Goal: Browse casually: Explore the website without a specific task or goal

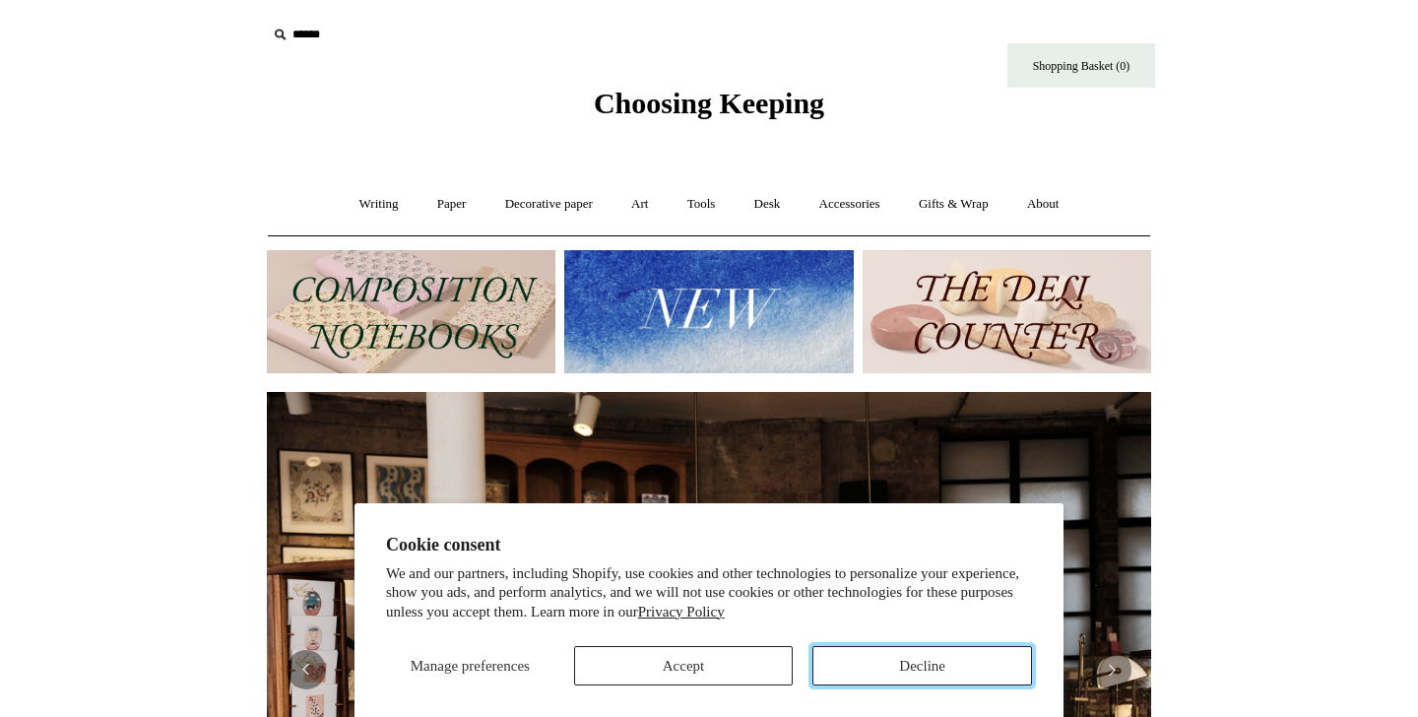
click at [863, 657] on button "Decline" at bounding box center [923, 665] width 220 height 39
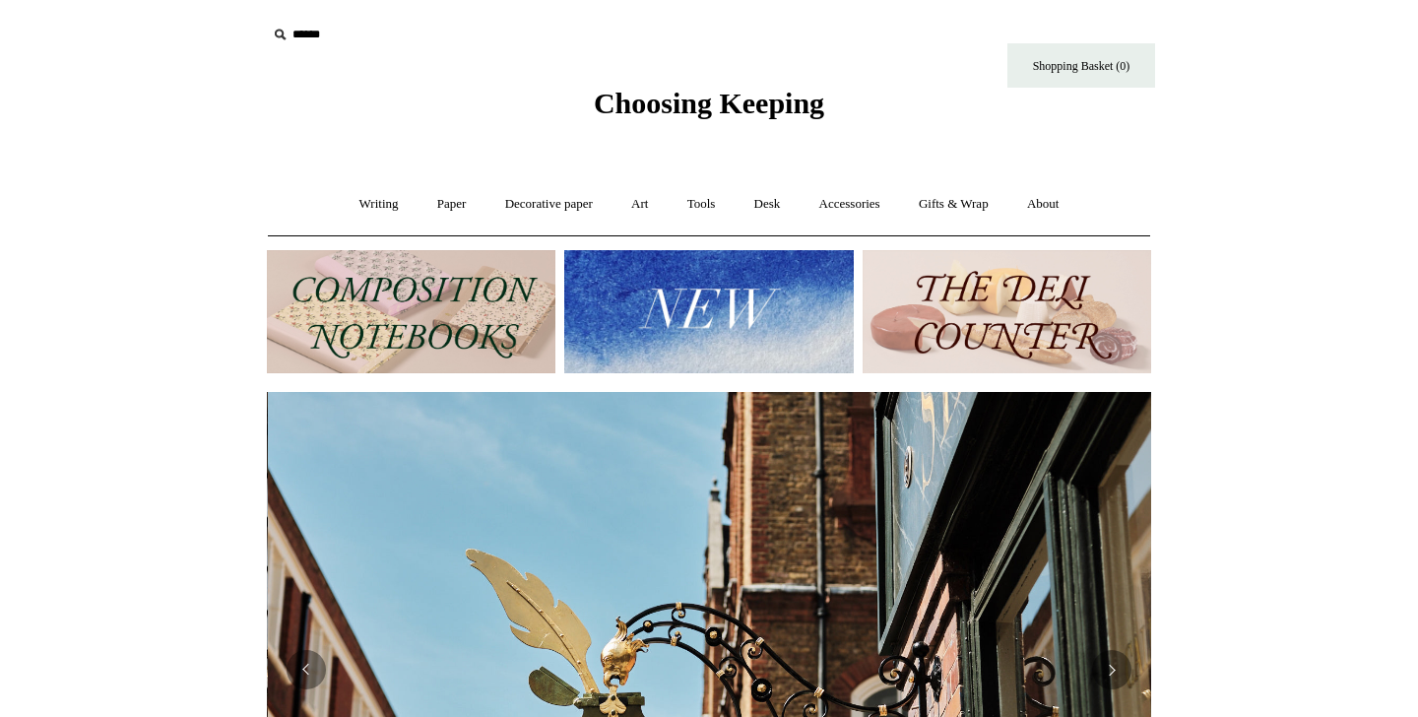
scroll to position [0, 885]
click at [998, 308] on img at bounding box center [1007, 311] width 289 height 123
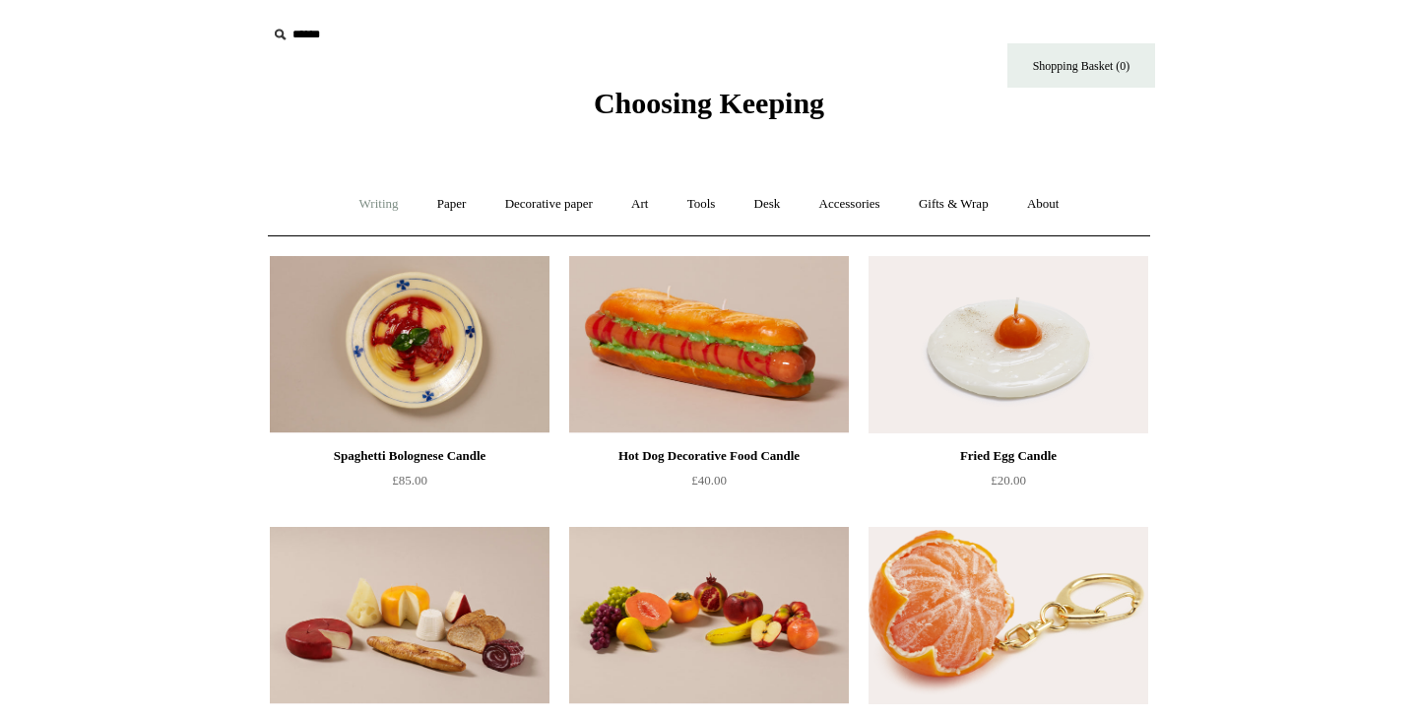
click at [367, 202] on link "Writing +" at bounding box center [379, 204] width 75 height 52
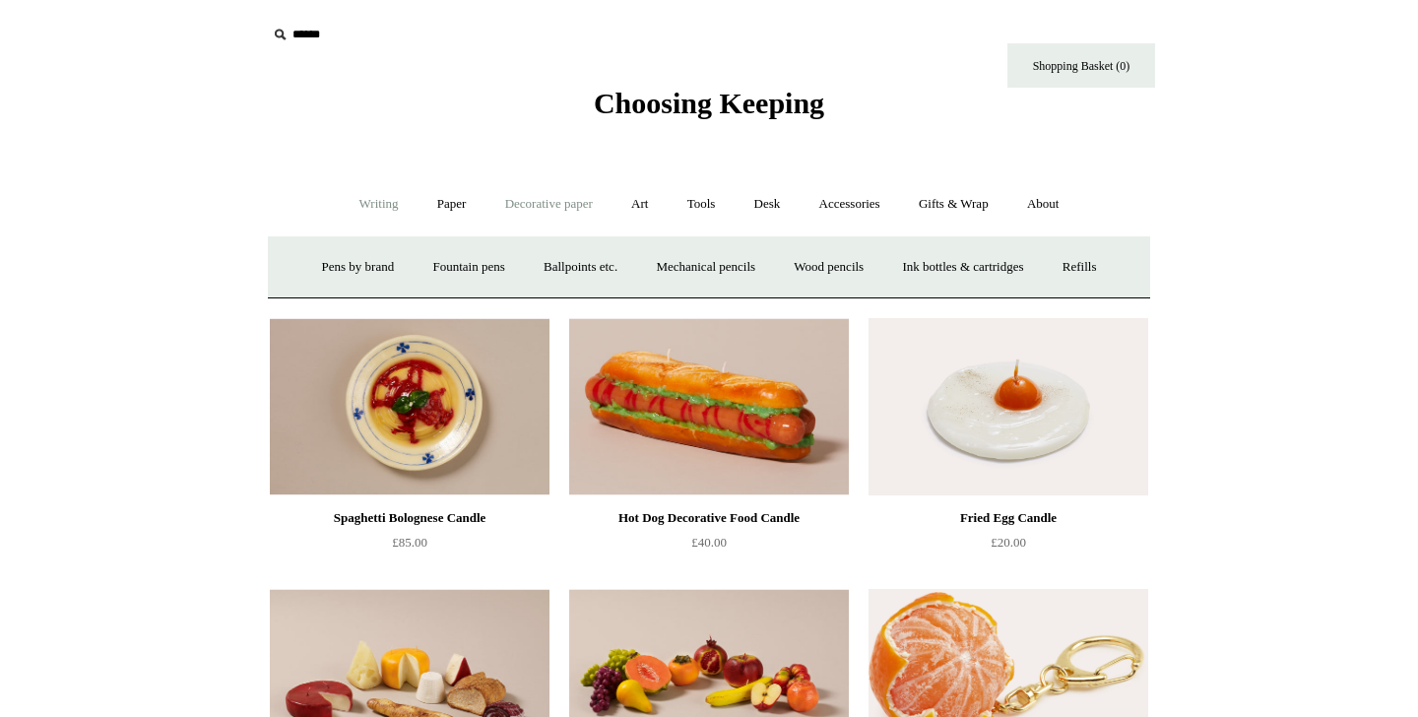
click at [601, 210] on link "Decorative paper +" at bounding box center [549, 204] width 123 height 52
click at [402, 262] on link "All" at bounding box center [410, 267] width 52 height 52
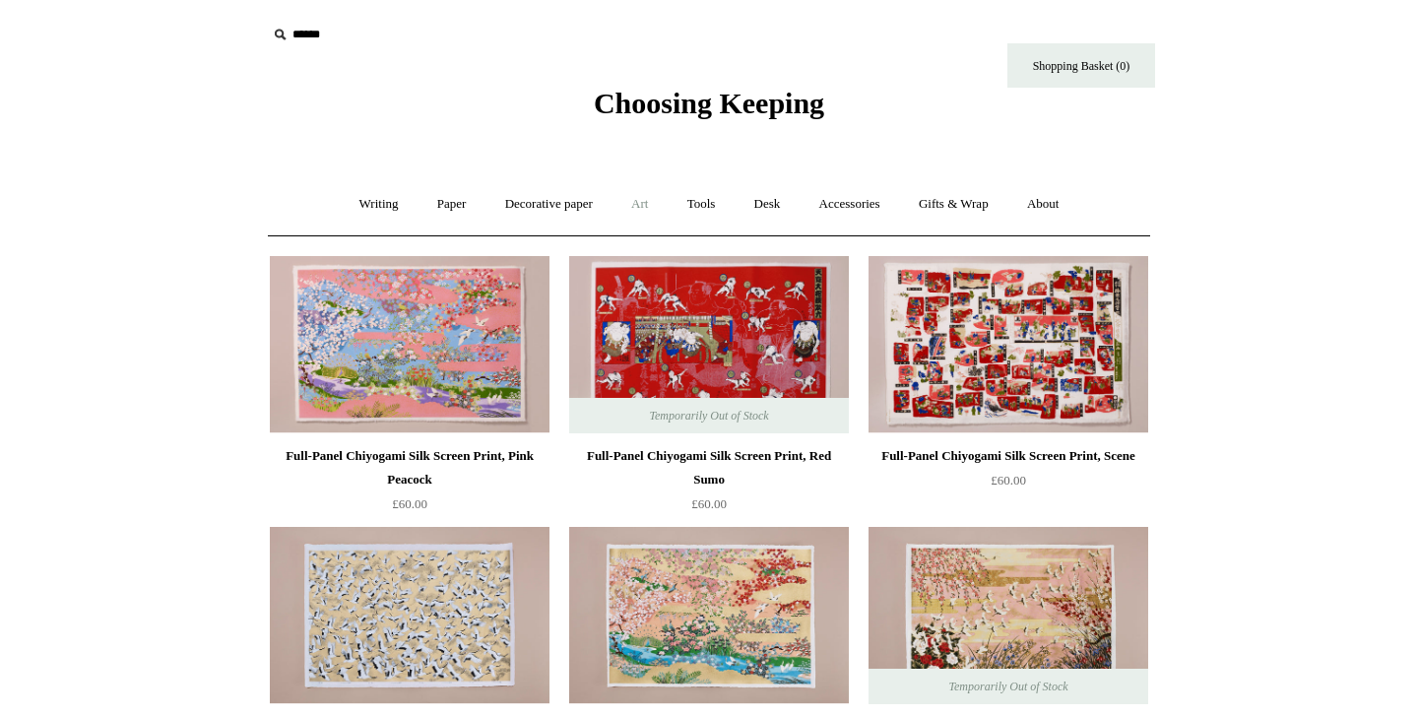
click at [661, 207] on link "Art +" at bounding box center [640, 204] width 52 height 52
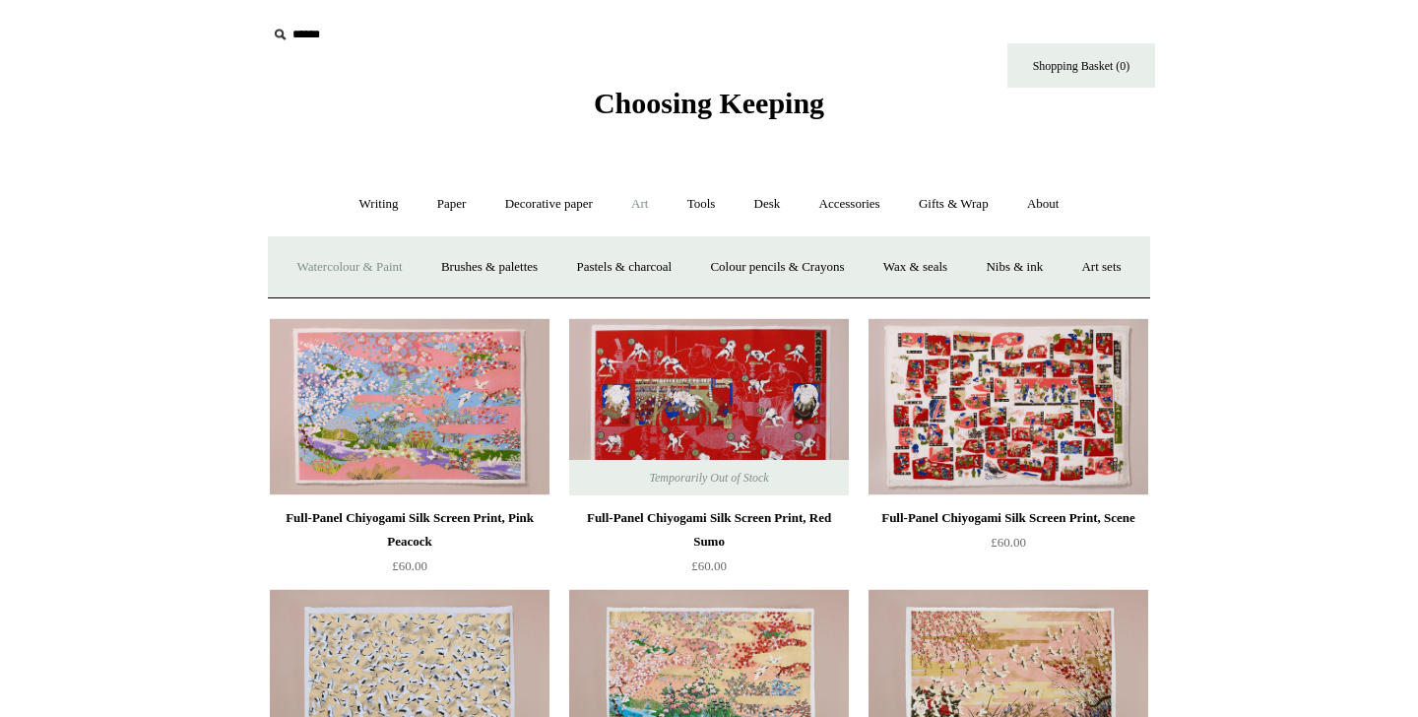
click at [372, 273] on link "Watercolour & Paint" at bounding box center [349, 267] width 141 height 52
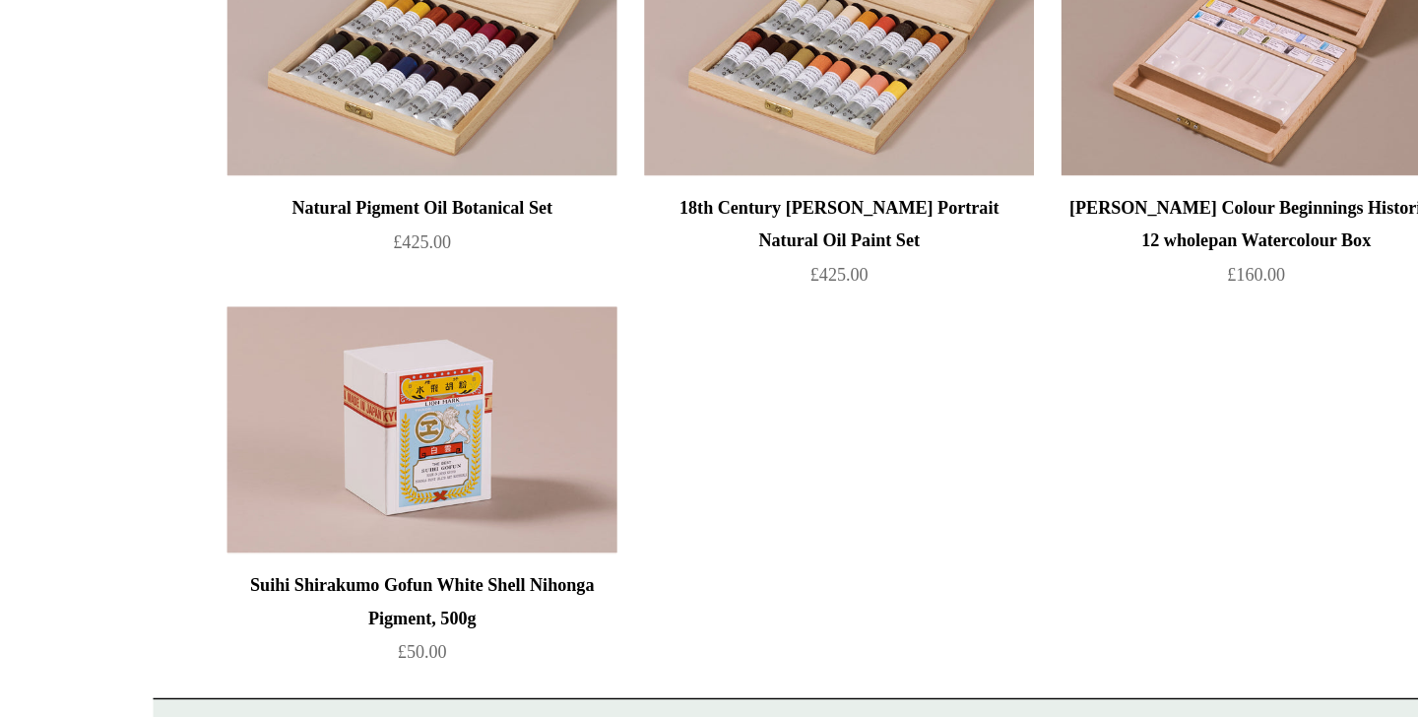
scroll to position [4229, 0]
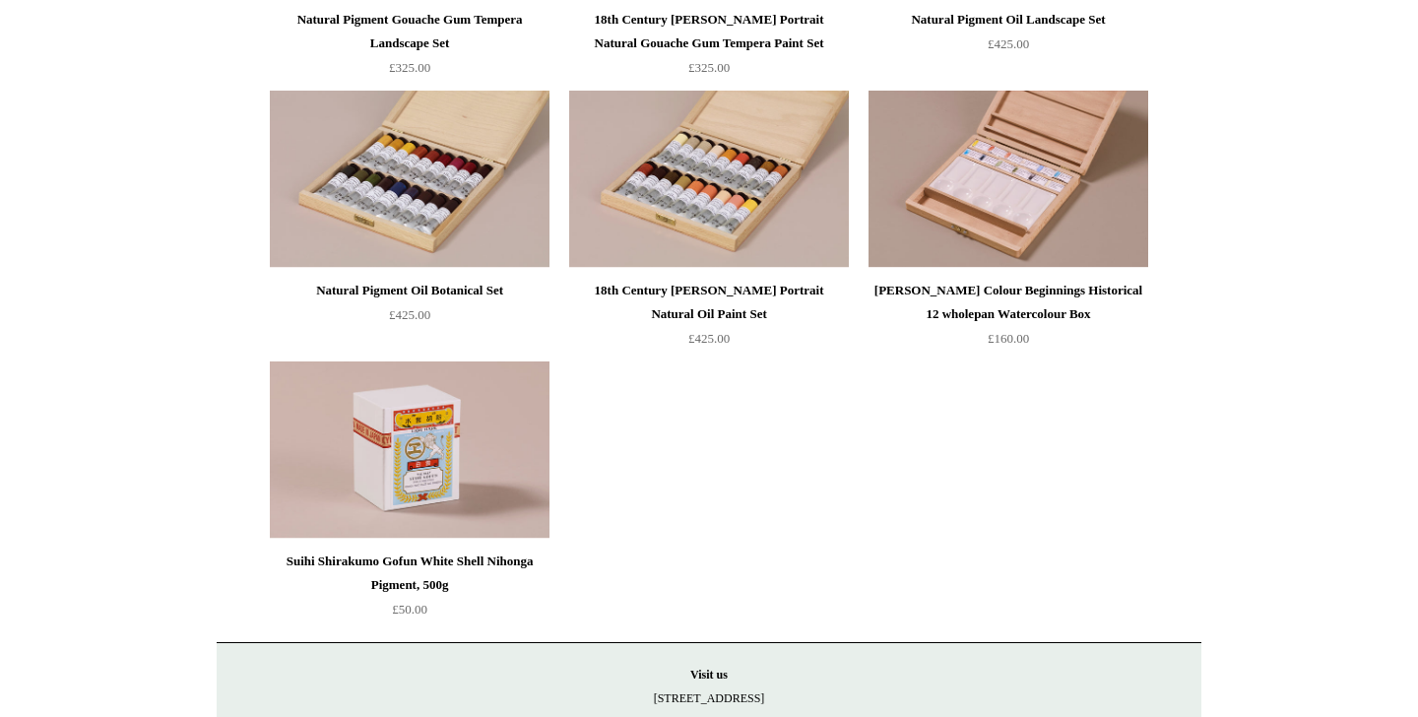
click at [381, 451] on img at bounding box center [410, 450] width 280 height 177
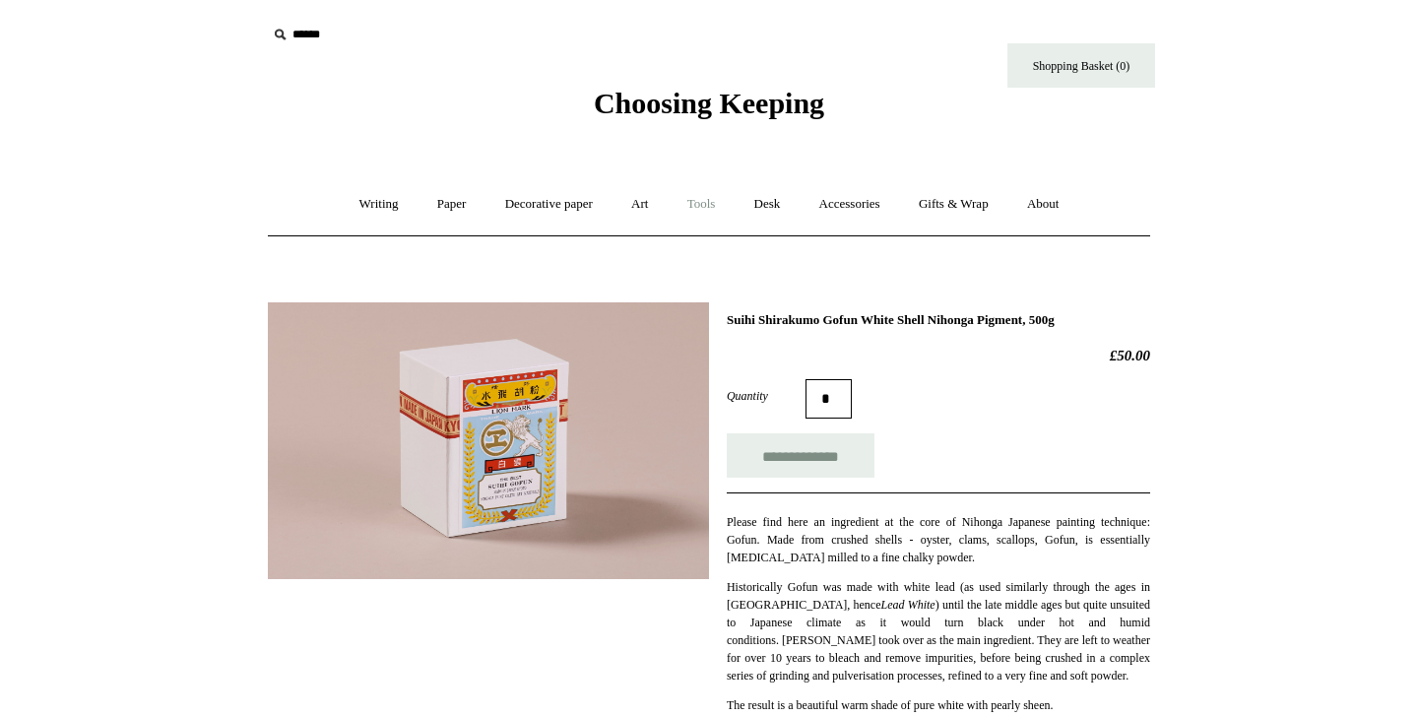
click at [710, 208] on link "Tools +" at bounding box center [702, 204] width 64 height 52
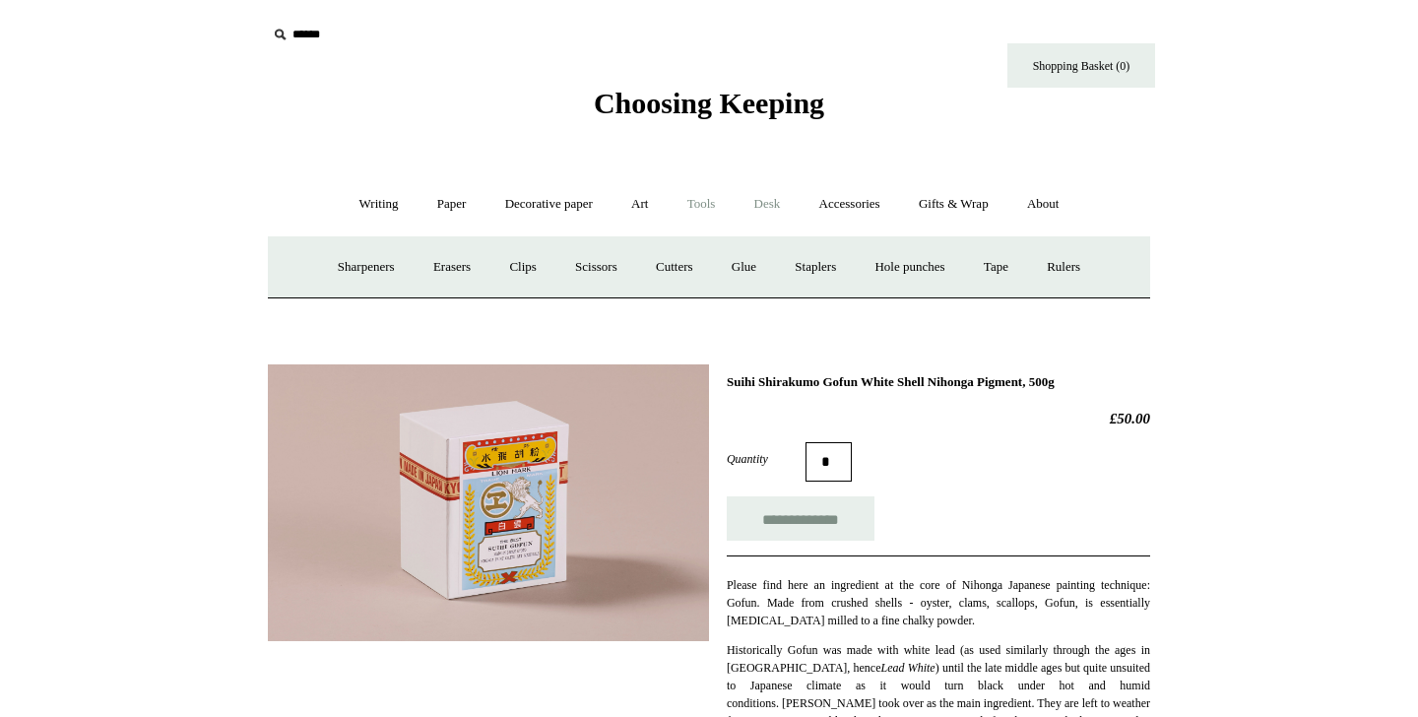
click at [763, 208] on link "Desk +" at bounding box center [768, 204] width 62 height 52
click at [840, 216] on link "Accessories +" at bounding box center [850, 204] width 97 height 52
click at [332, 269] on link "Personal Accessories +" at bounding box center [373, 267] width 143 height 52
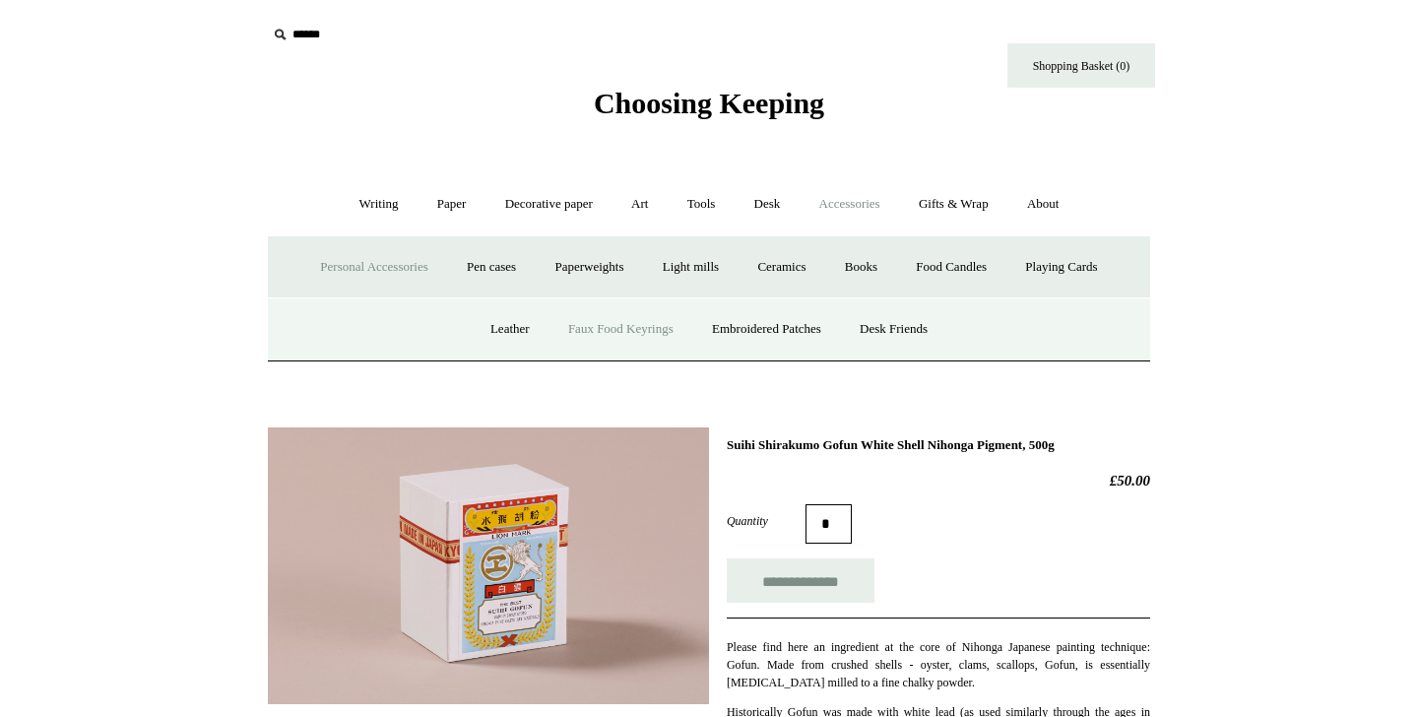
click at [569, 329] on link "Faux Food Keyrings" at bounding box center [621, 329] width 141 height 52
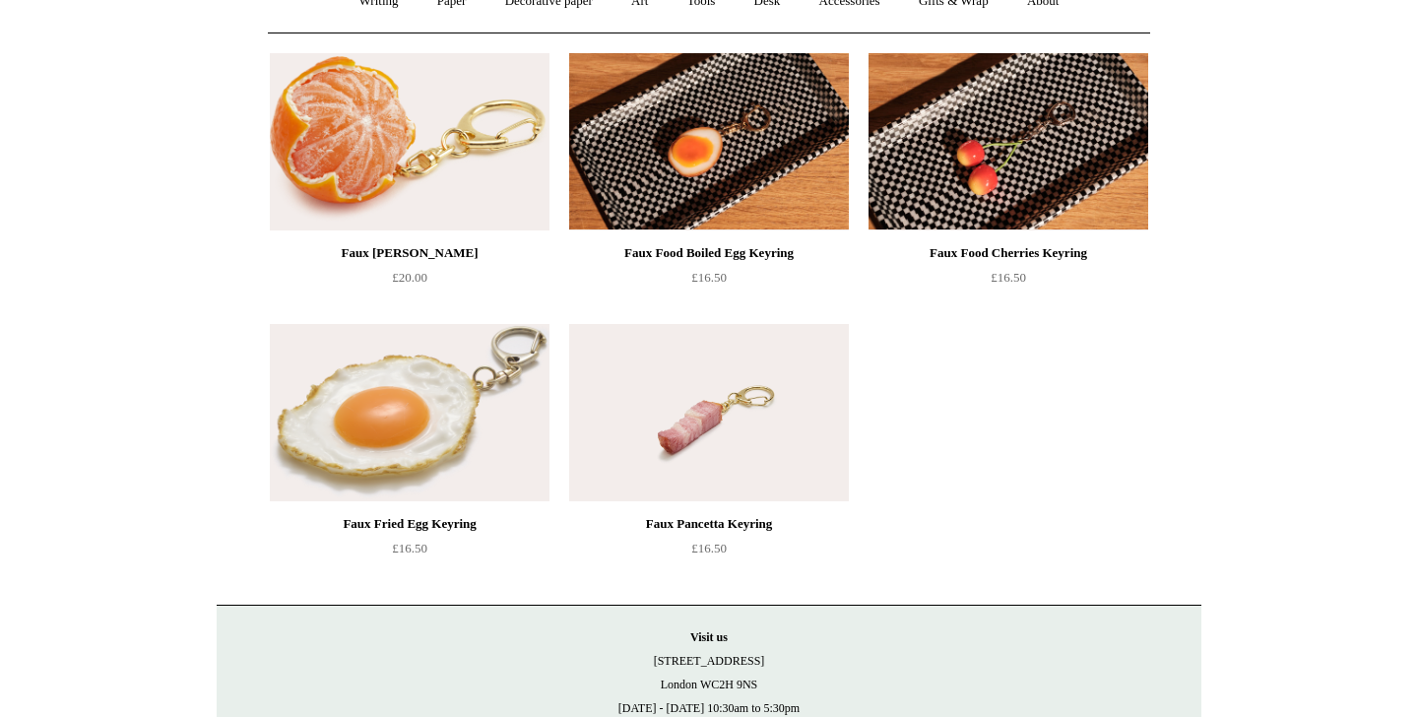
scroll to position [41, 0]
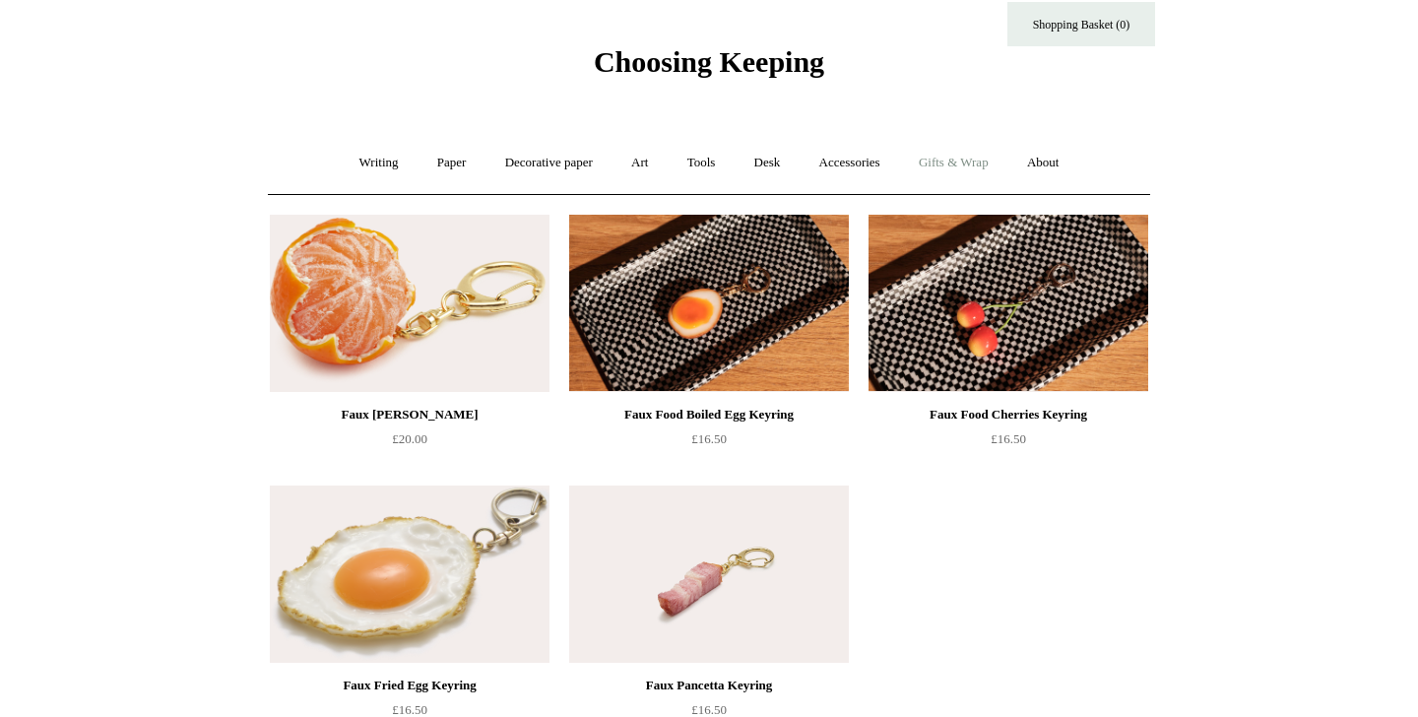
click at [972, 161] on link "Gifts & Wrap +" at bounding box center [953, 163] width 105 height 52
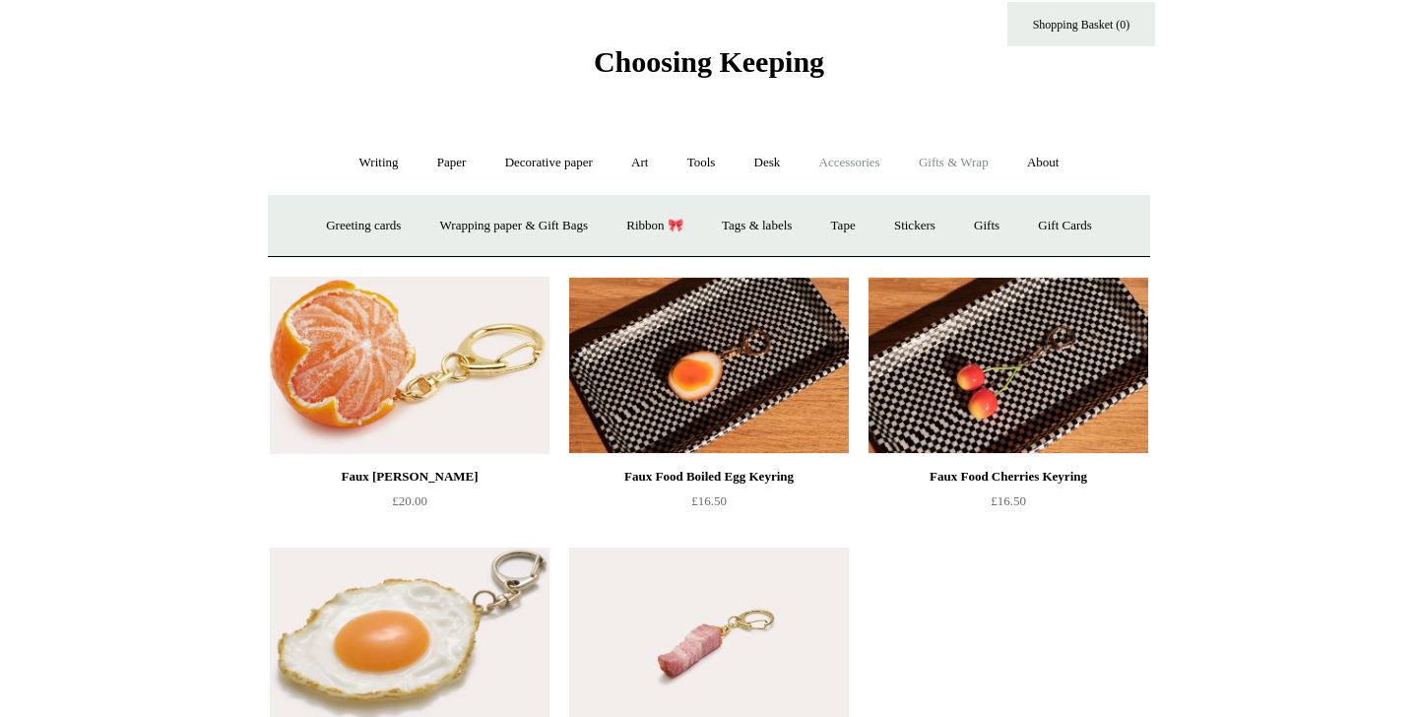
click at [818, 164] on link "Accessories +" at bounding box center [850, 163] width 97 height 52
click at [972, 157] on link "Gifts & Wrap +" at bounding box center [953, 163] width 105 height 52
click at [629, 226] on link "Ribbon 🎀" at bounding box center [655, 226] width 93 height 52
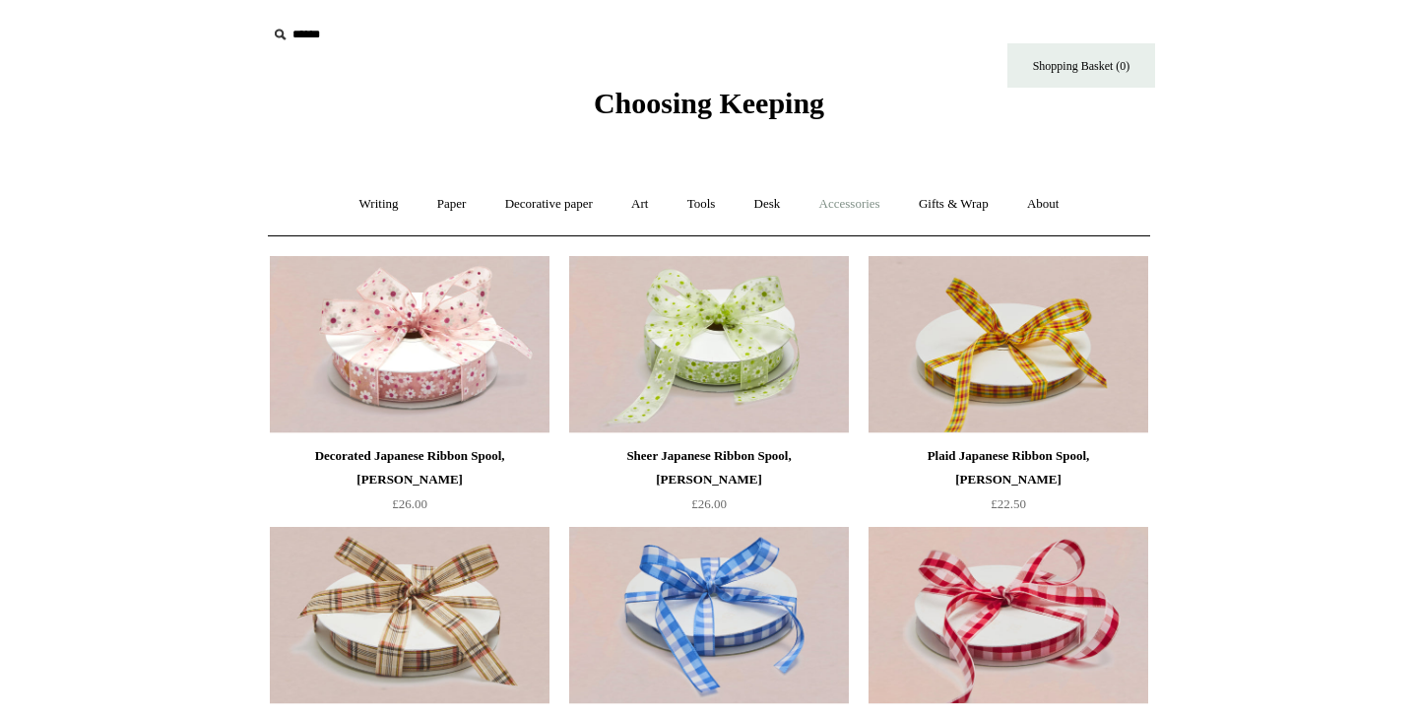
click at [872, 195] on link "Accessories +" at bounding box center [850, 204] width 97 height 52
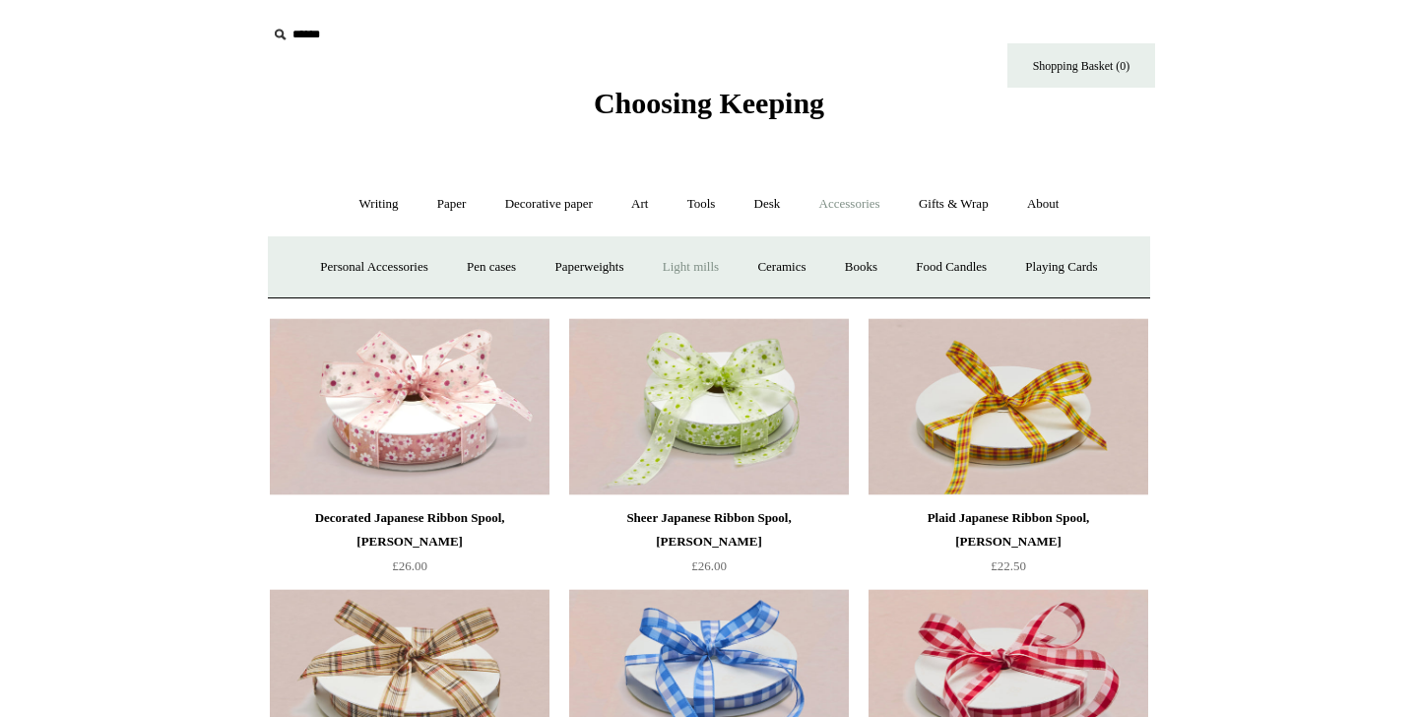
click at [664, 264] on link "Light mills" at bounding box center [691, 267] width 92 height 52
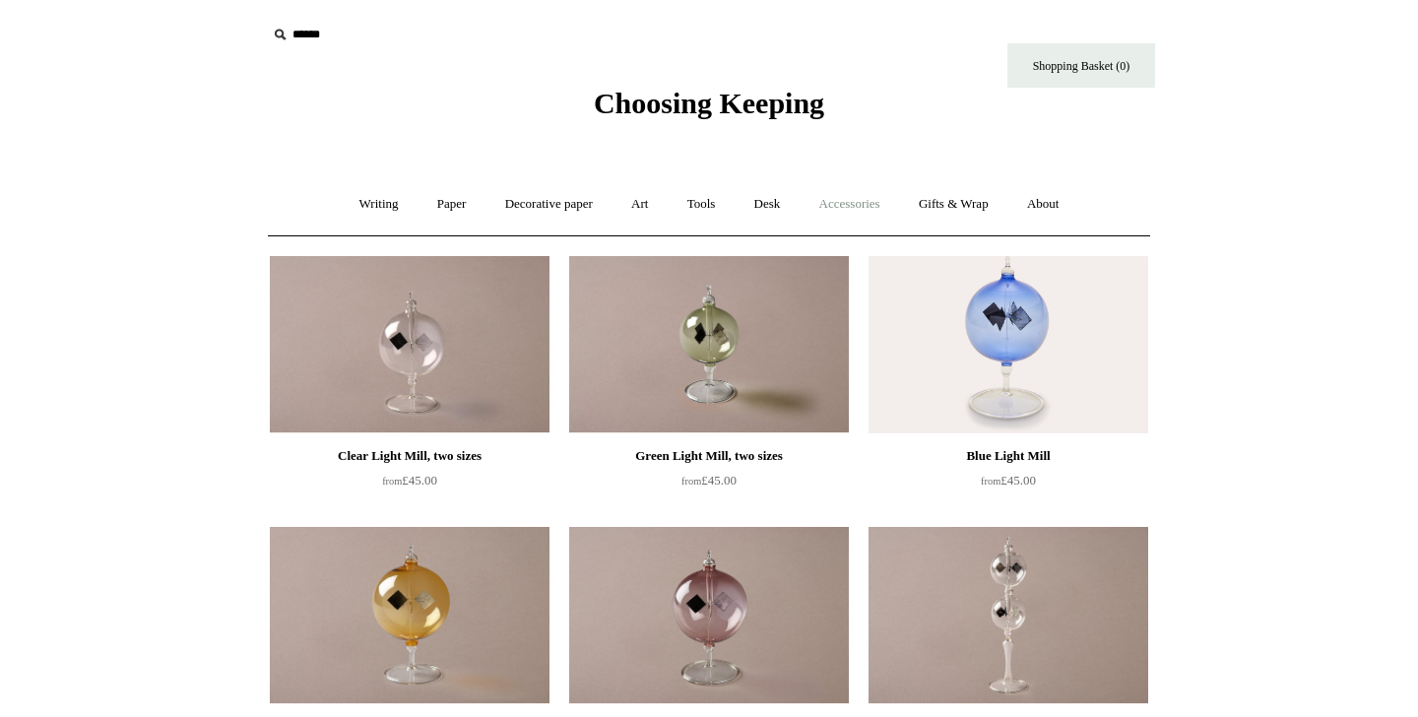
click at [872, 214] on link "Accessories +" at bounding box center [850, 204] width 97 height 52
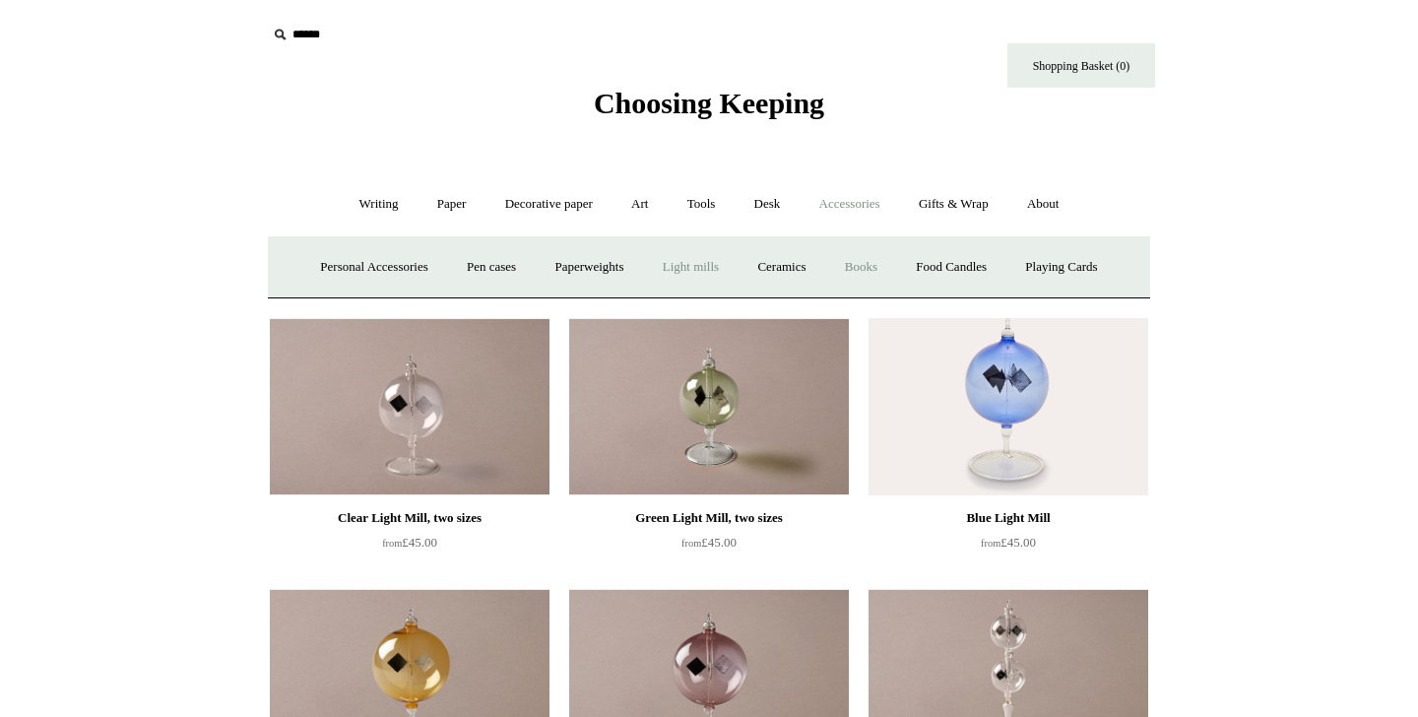
click at [880, 269] on link "Books" at bounding box center [861, 267] width 68 height 52
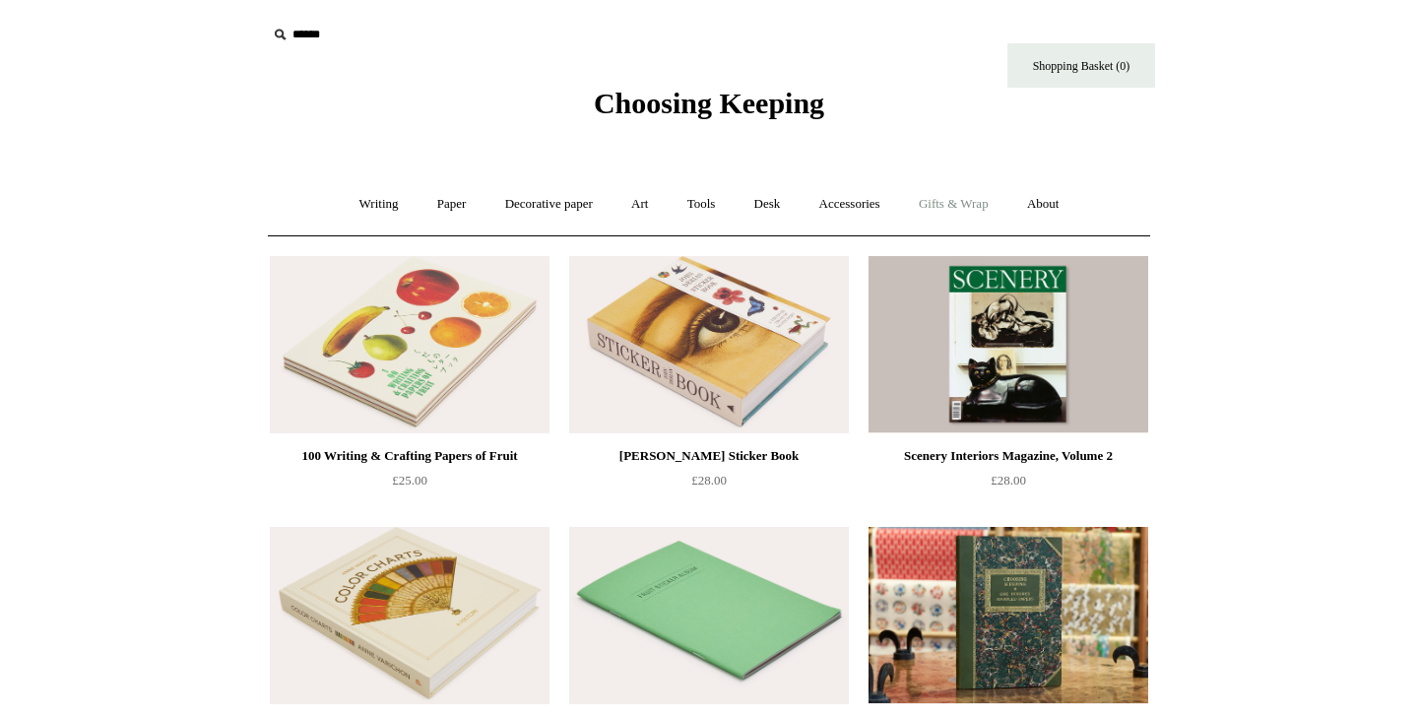
click at [983, 210] on link "Gifts & Wrap +" at bounding box center [953, 204] width 105 height 52
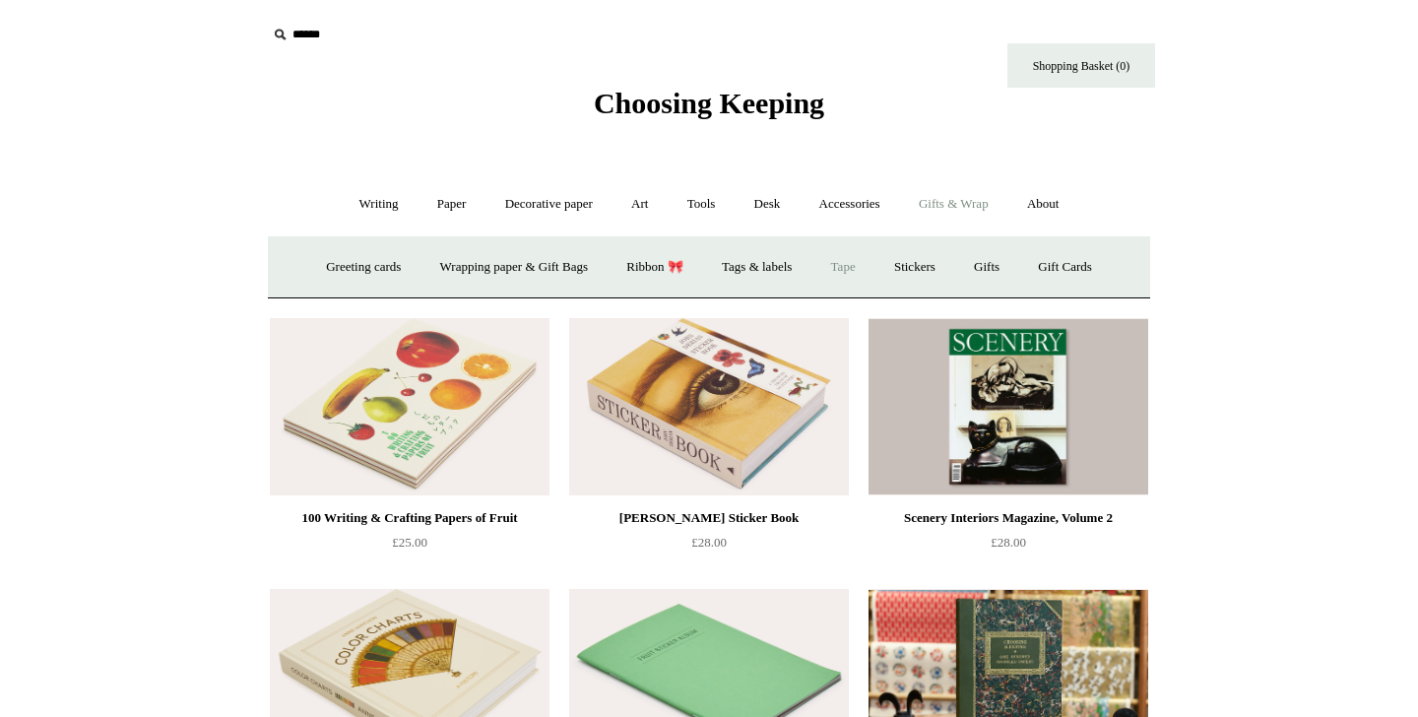
click at [851, 263] on link "Tape" at bounding box center [844, 267] width 60 height 52
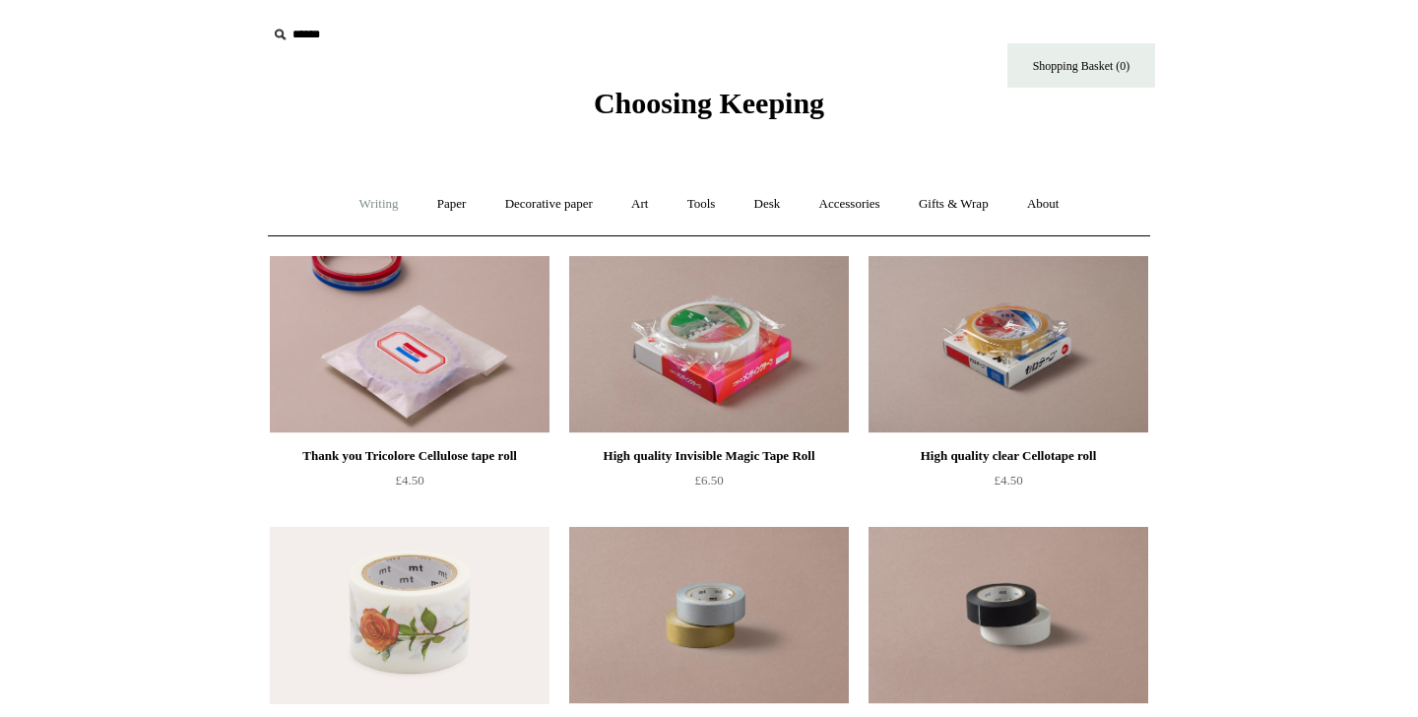
click at [359, 207] on link "Writing +" at bounding box center [379, 204] width 75 height 52
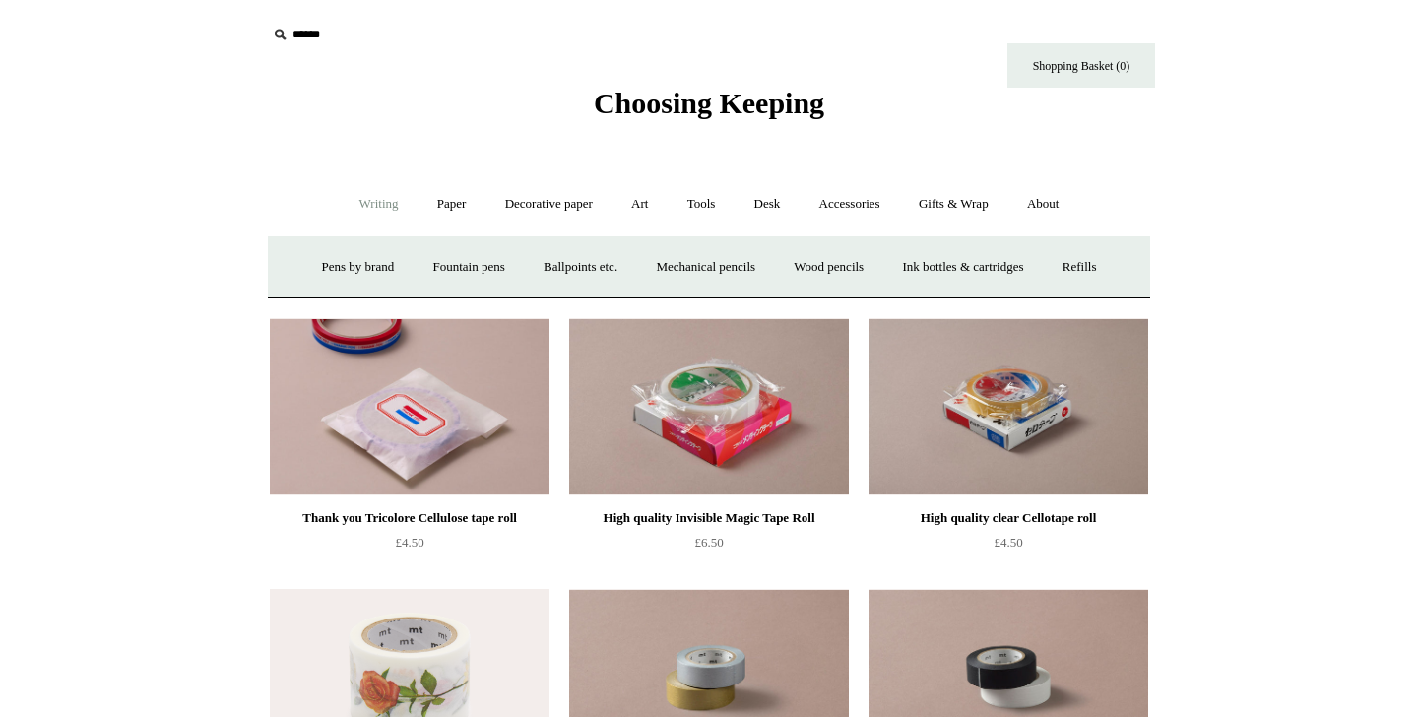
click at [642, 138] on body "Menu Choosing Keeping * Shipping Information Shopping Basket (0) * ⤺ -" at bounding box center [709, 724] width 985 height 1449
click at [715, 82] on div "Choosing Keeping" at bounding box center [709, 60] width 985 height 121
click at [719, 91] on span "Choosing Keeping" at bounding box center [709, 103] width 230 height 33
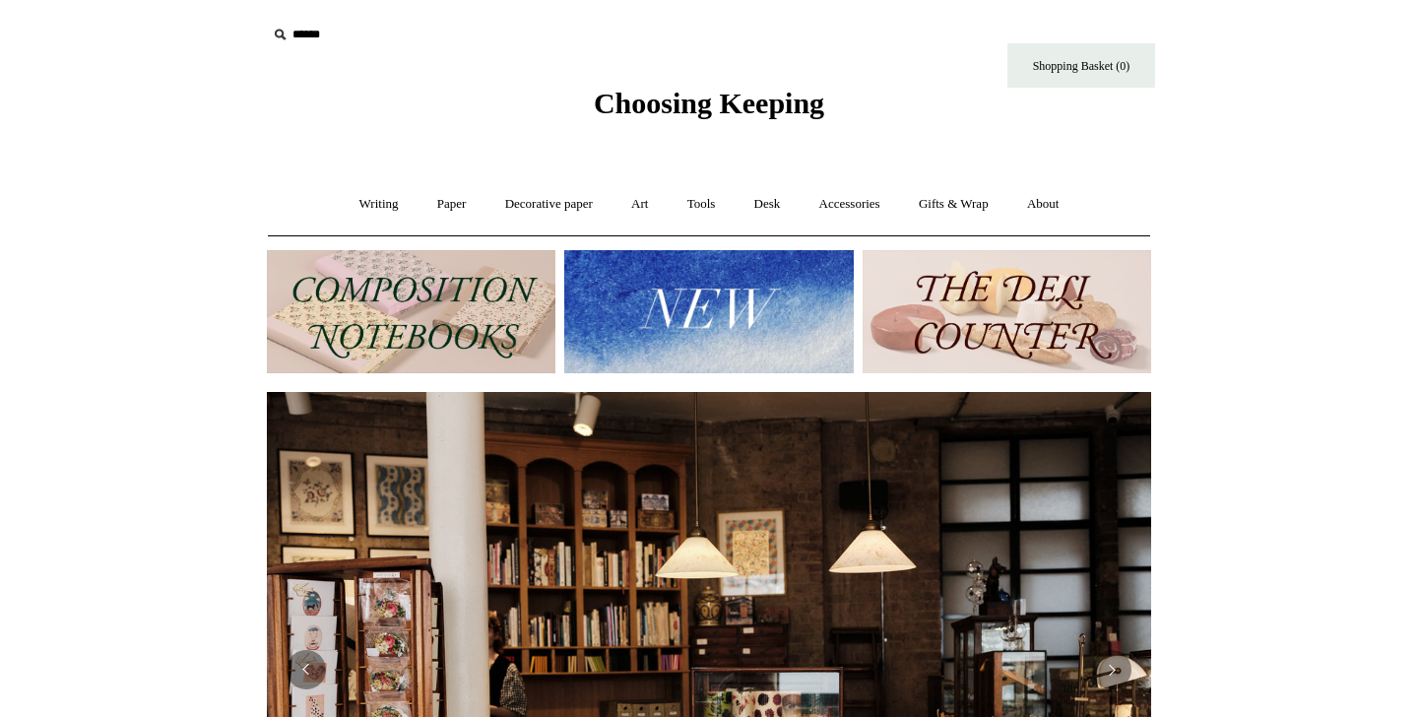
click at [691, 350] on img at bounding box center [708, 311] width 289 height 123
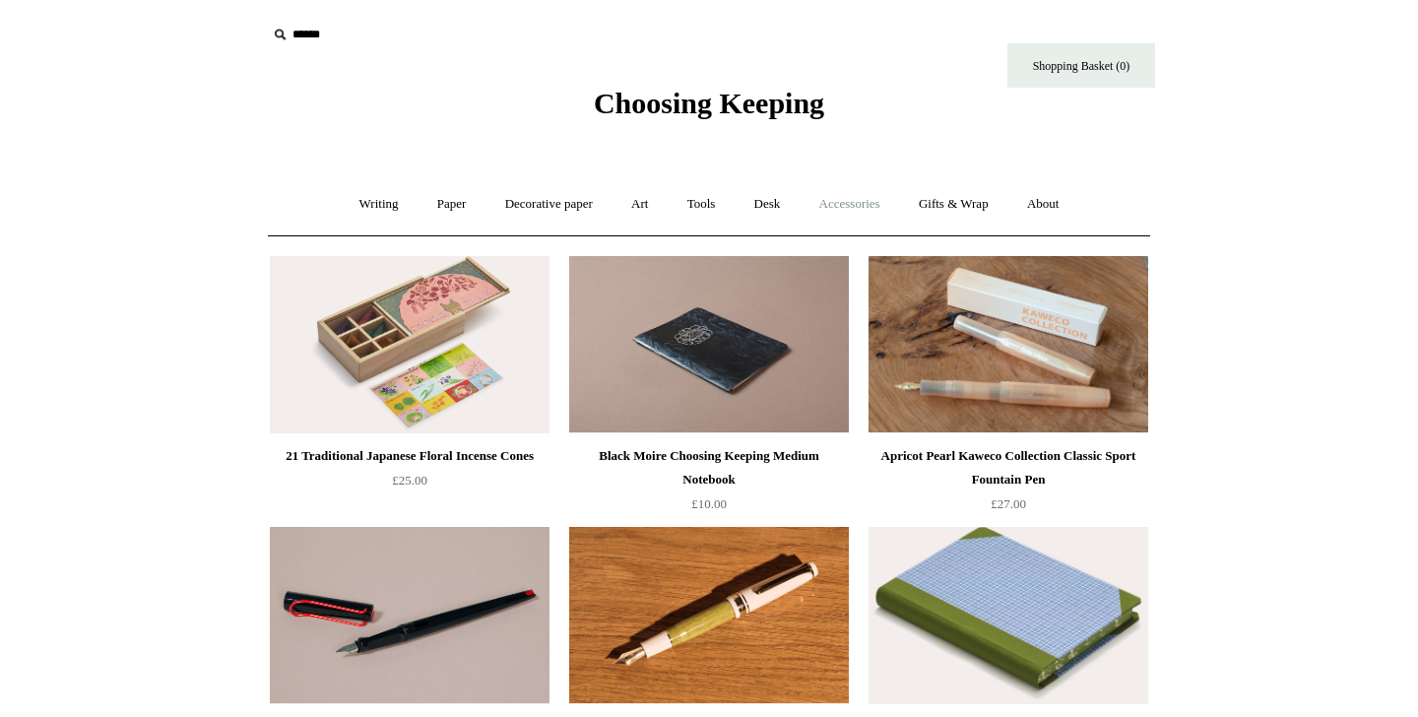
click at [831, 198] on link "Accessories +" at bounding box center [850, 204] width 97 height 52
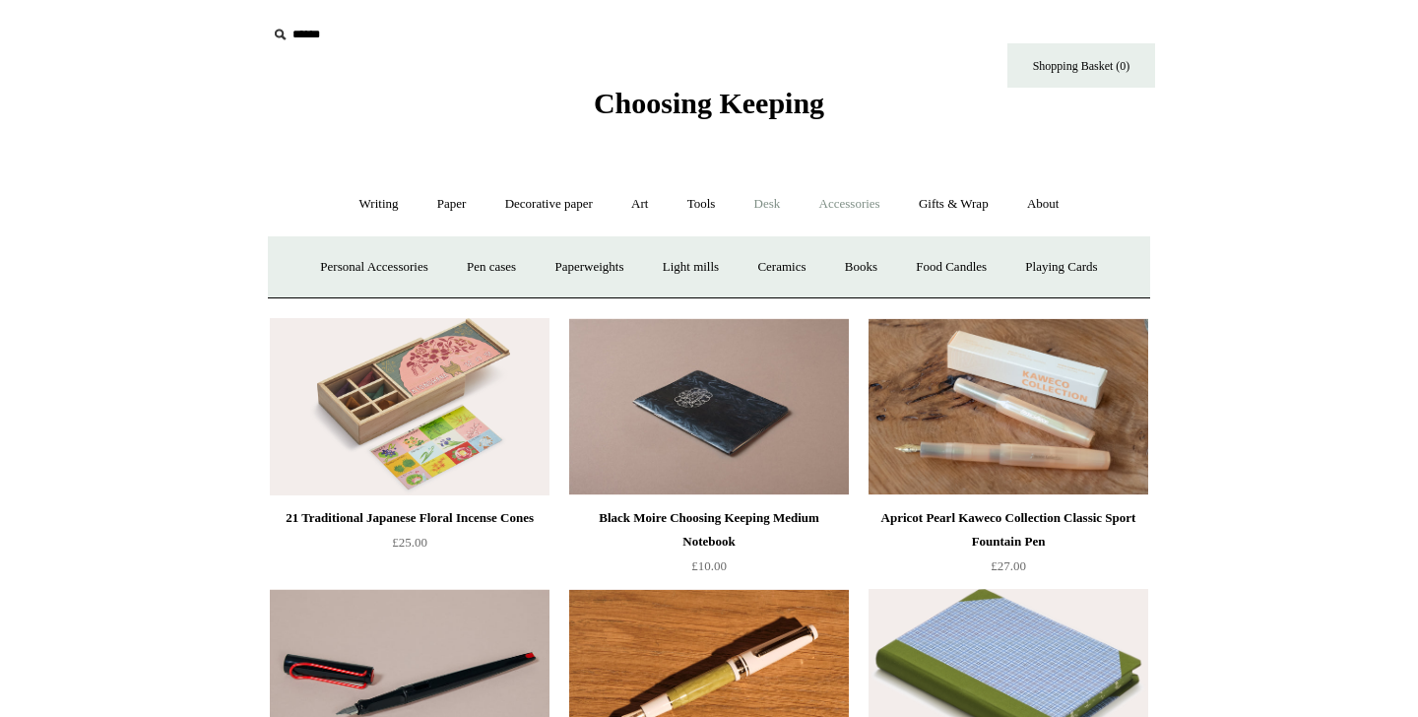
click at [770, 197] on link "Desk +" at bounding box center [768, 204] width 62 height 52
click at [1041, 192] on link "About +" at bounding box center [1044, 204] width 68 height 52
click at [958, 203] on link "Gifts & Wrap +" at bounding box center [953, 204] width 105 height 52
click at [993, 273] on link "Gifts +" at bounding box center [986, 267] width 61 height 52
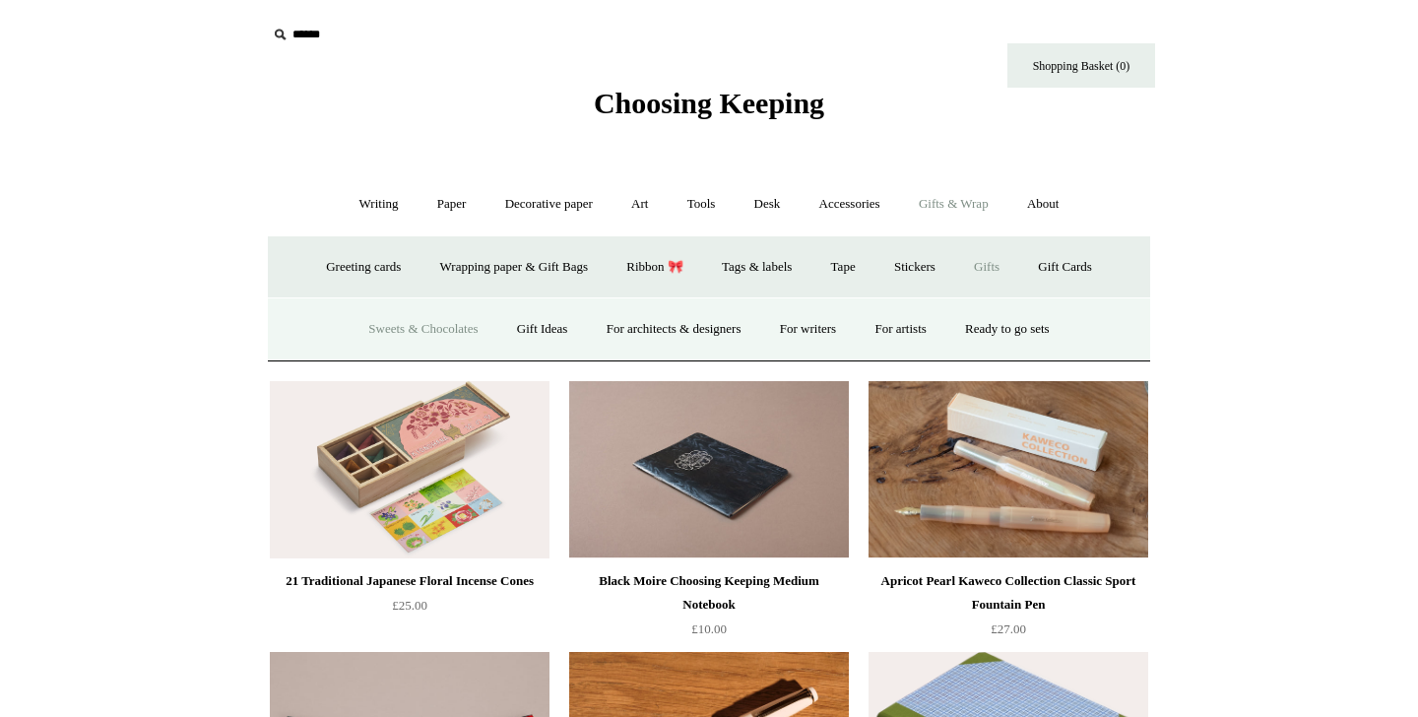
click at [400, 339] on link "Sweets & Chocolates" at bounding box center [423, 329] width 145 height 52
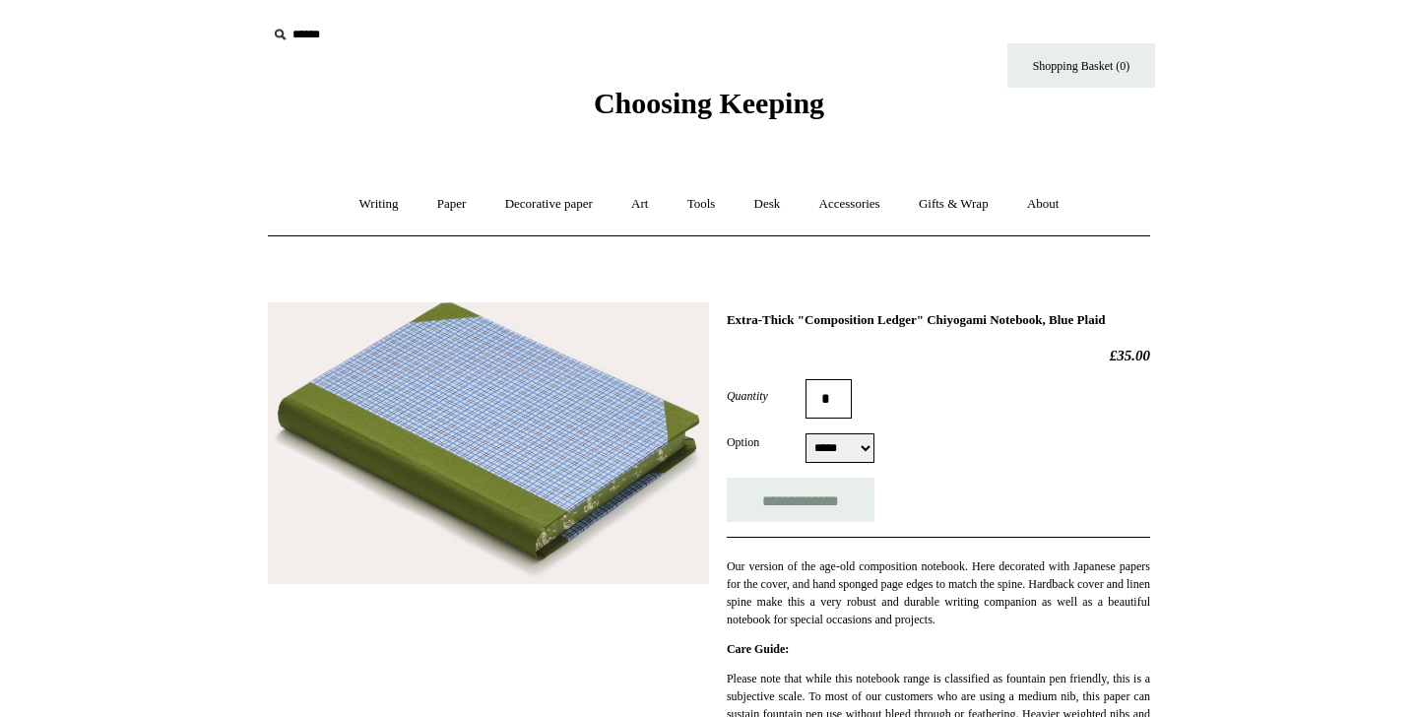
select select "*****"
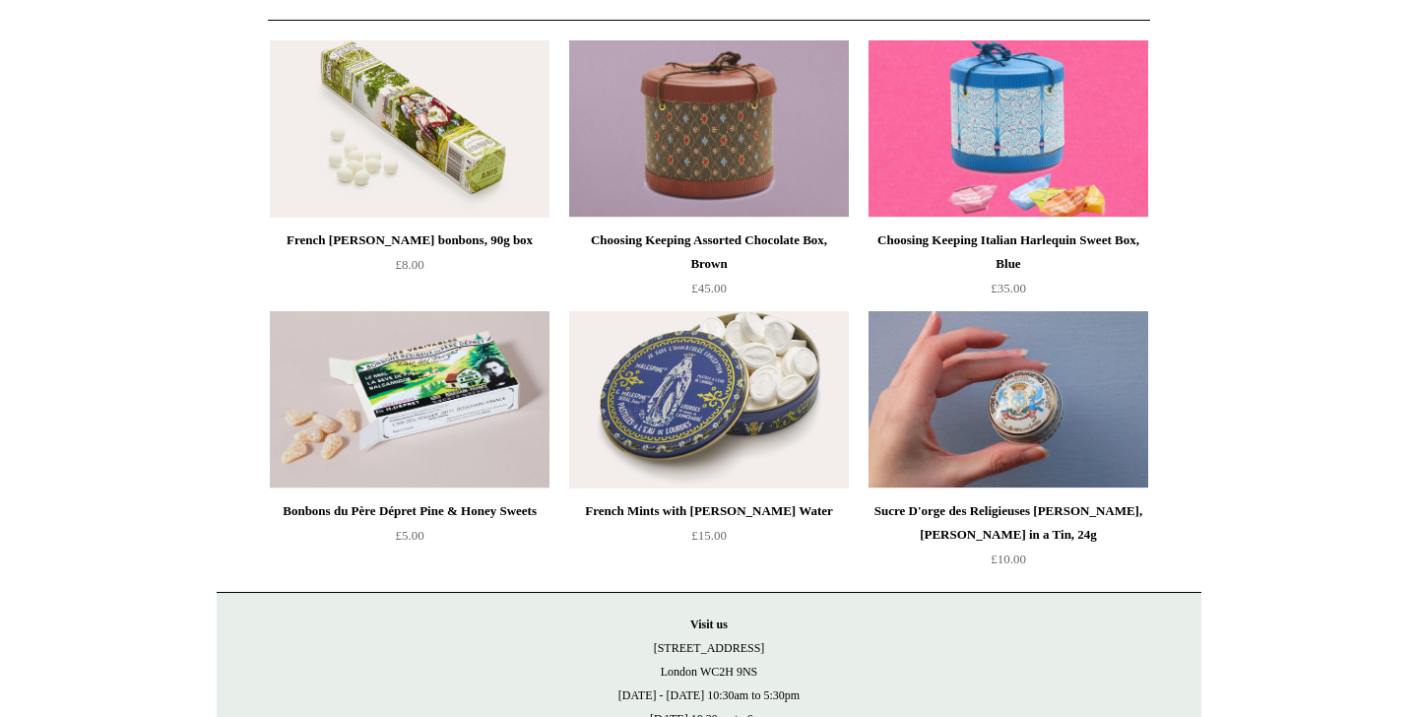
scroll to position [219, 0]
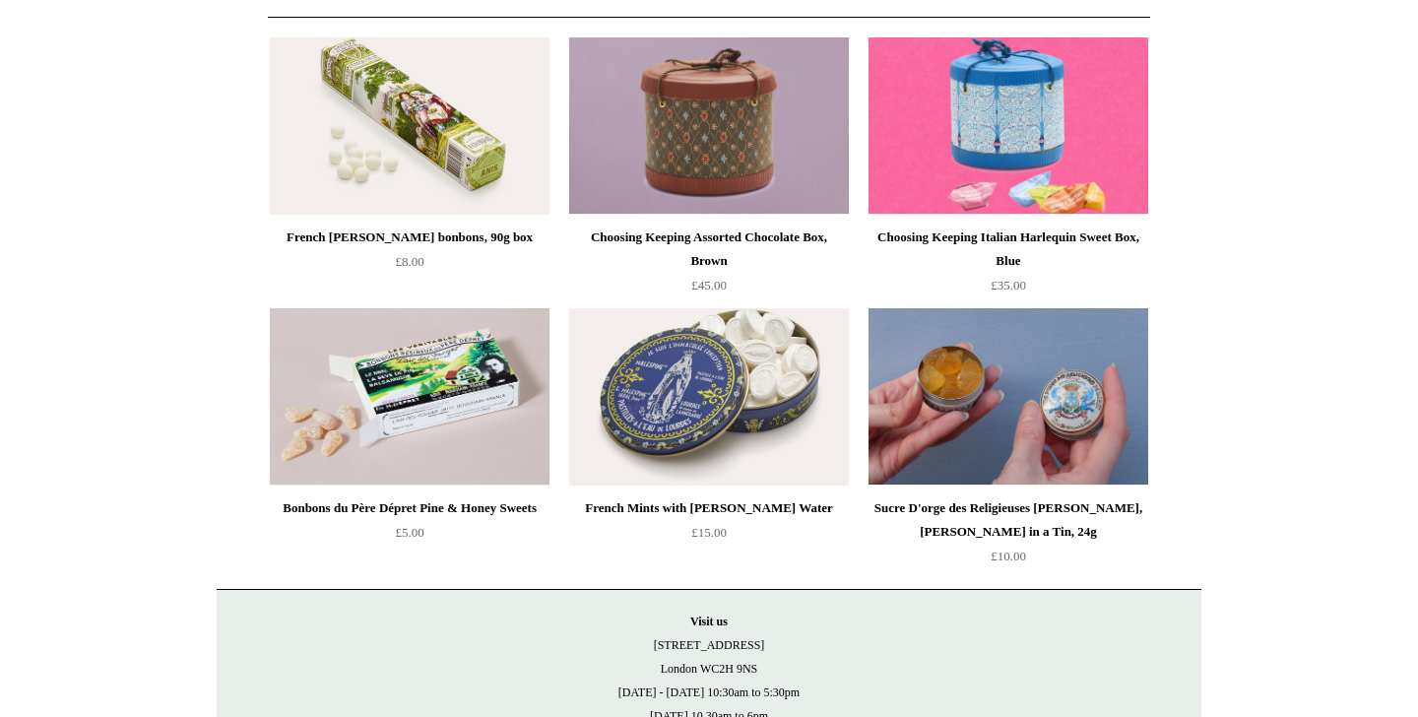
click at [935, 401] on img at bounding box center [1009, 396] width 280 height 177
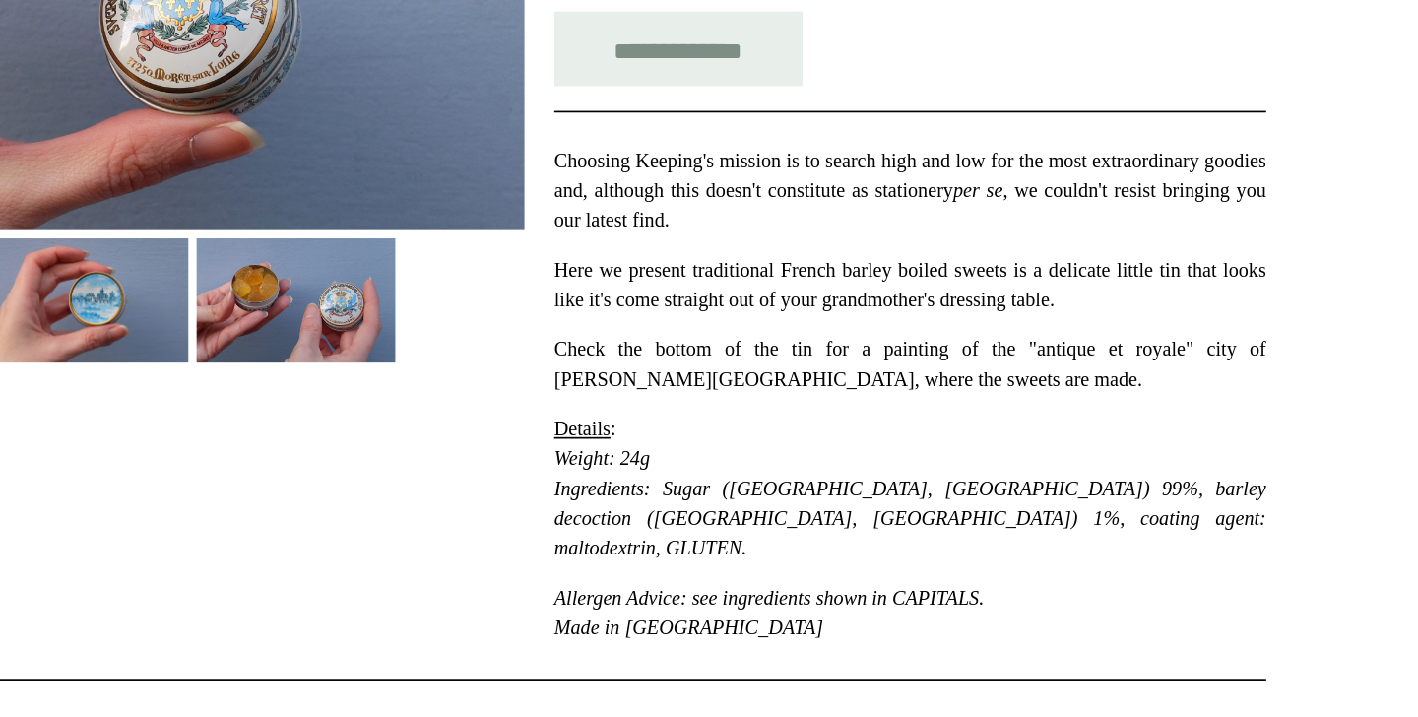
scroll to position [250, 0]
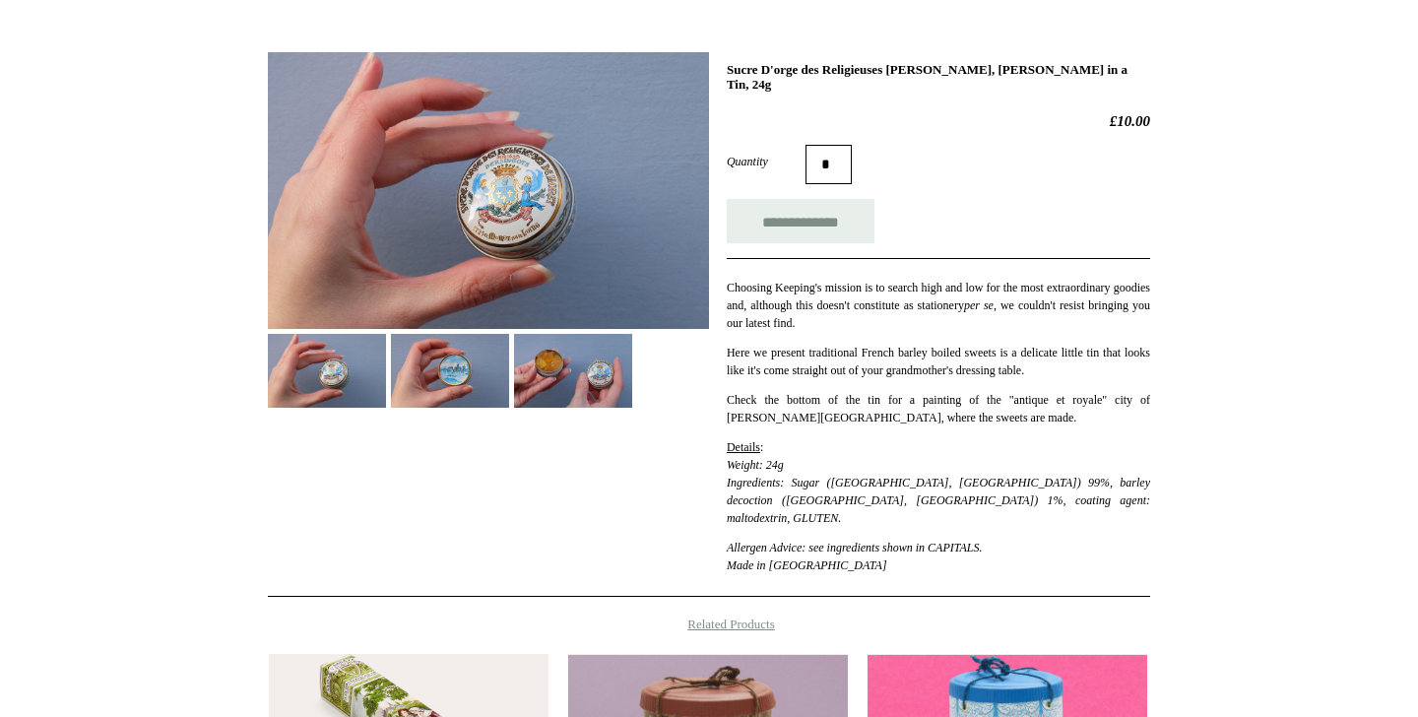
click at [558, 379] on img at bounding box center [573, 371] width 118 height 74
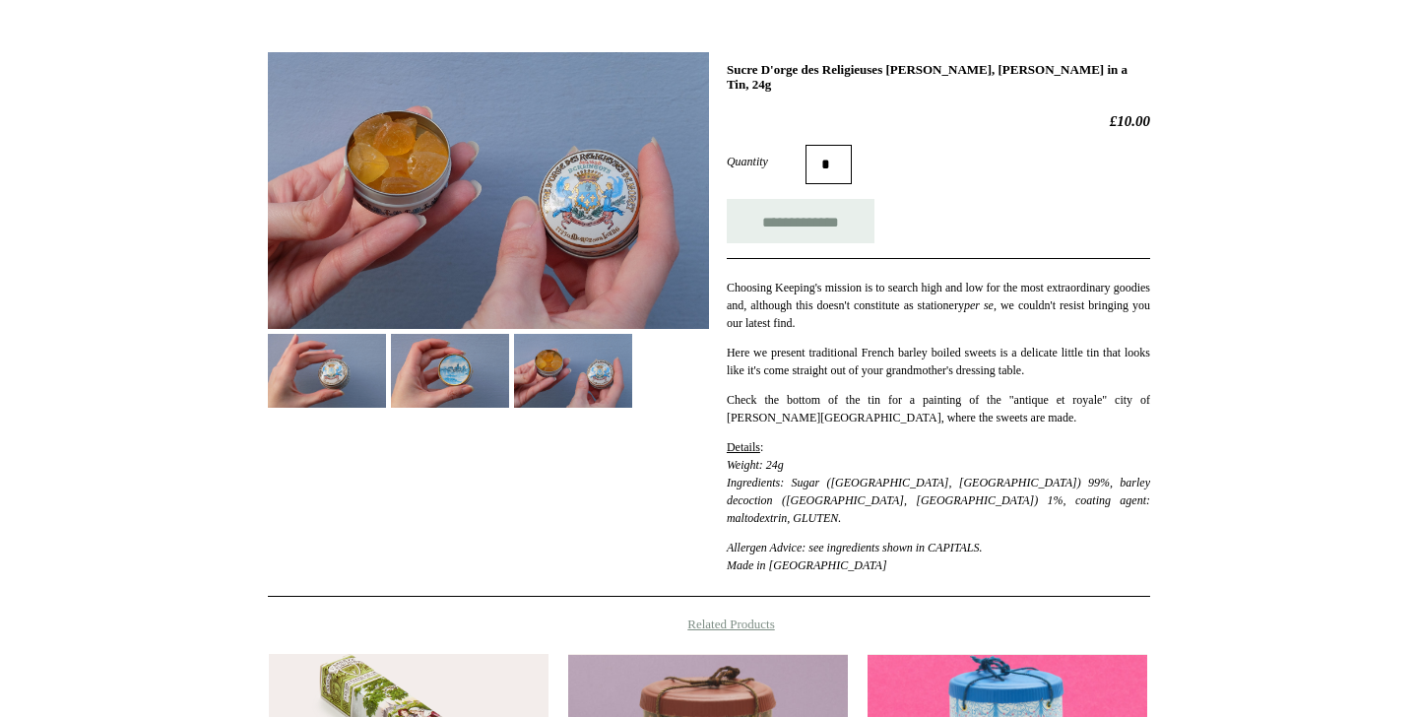
click at [492, 249] on img at bounding box center [488, 190] width 441 height 277
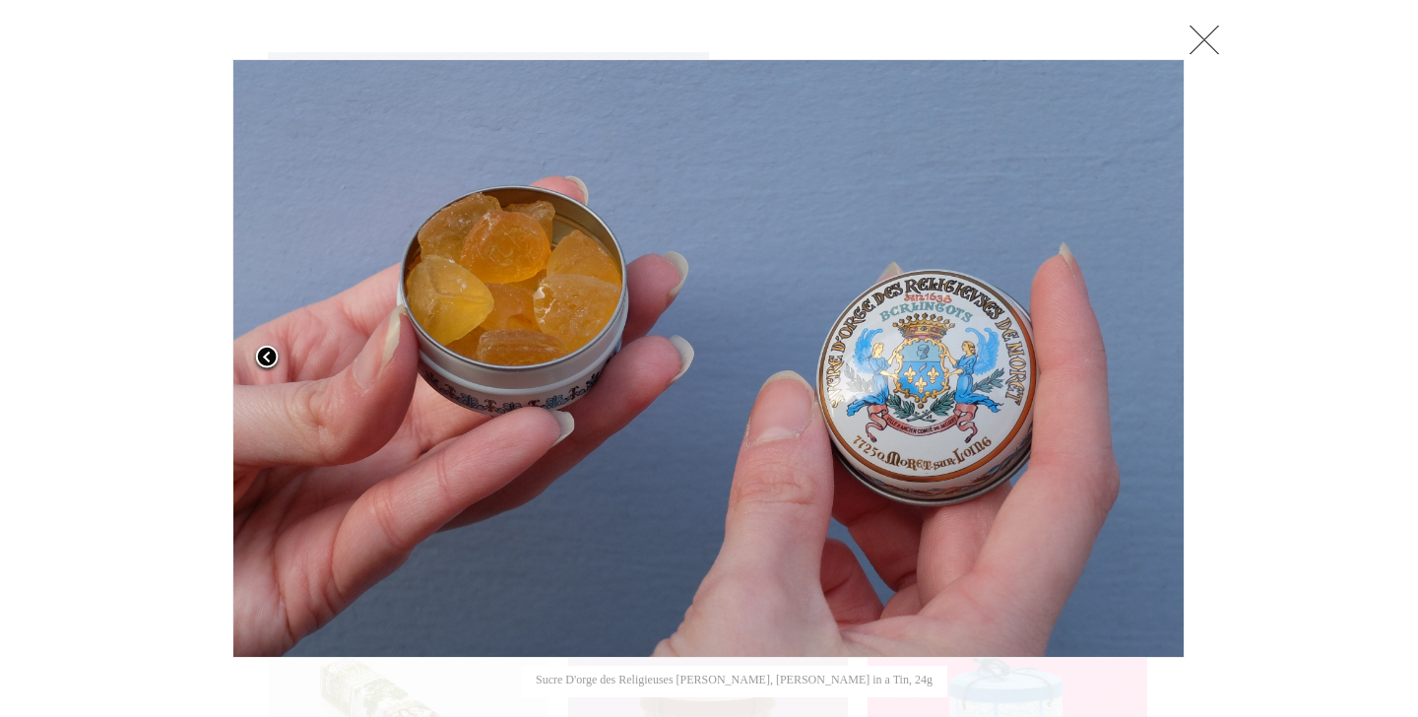
click at [382, 186] on link at bounding box center [398, 358] width 333 height 599
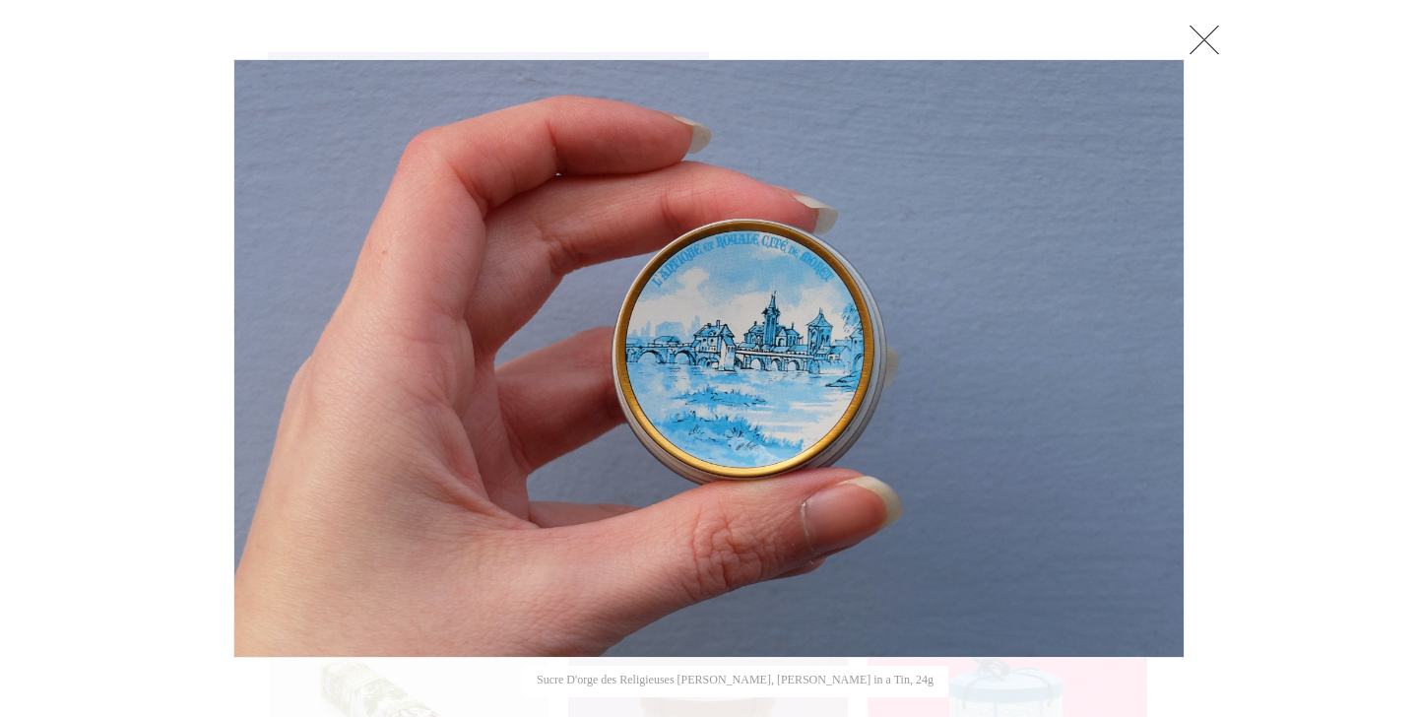
click at [524, 347] on link at bounding box center [399, 358] width 333 height 599
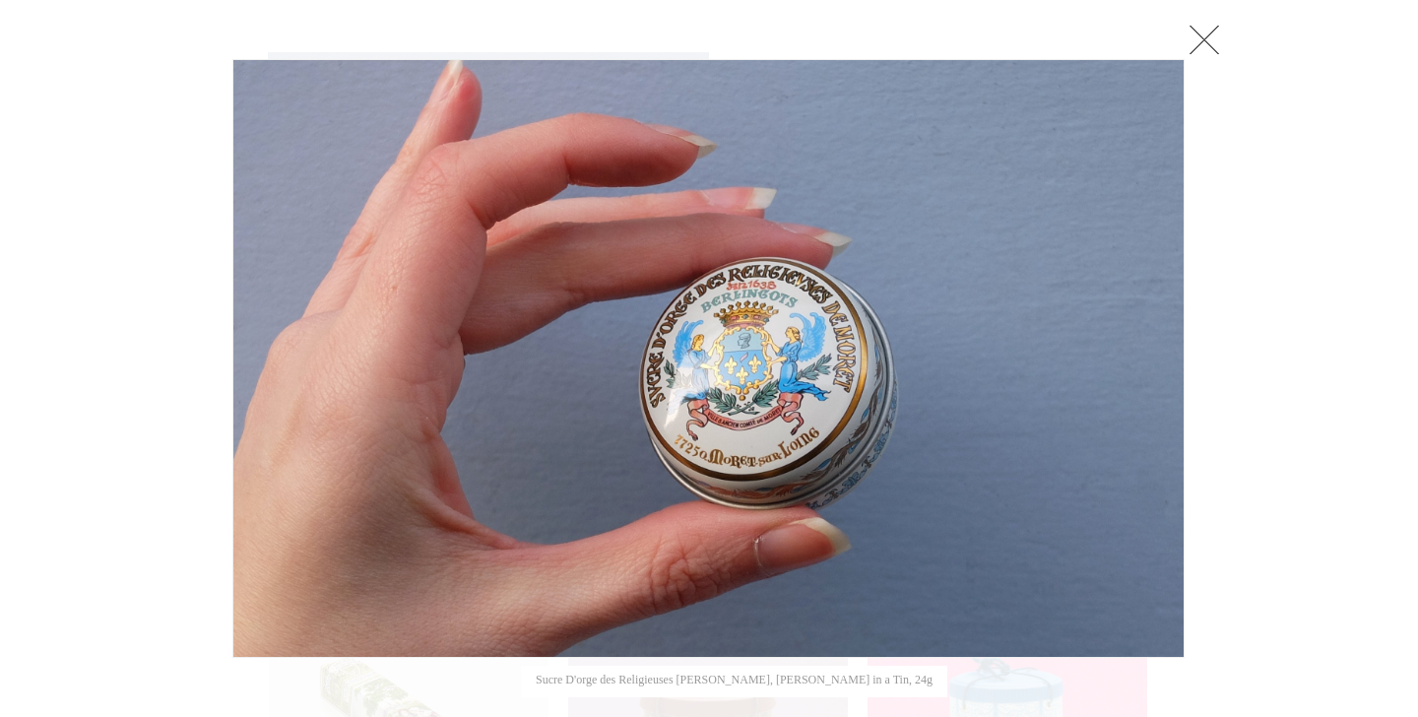
click at [1374, 383] on div at bounding box center [709, 479] width 1418 height 1458
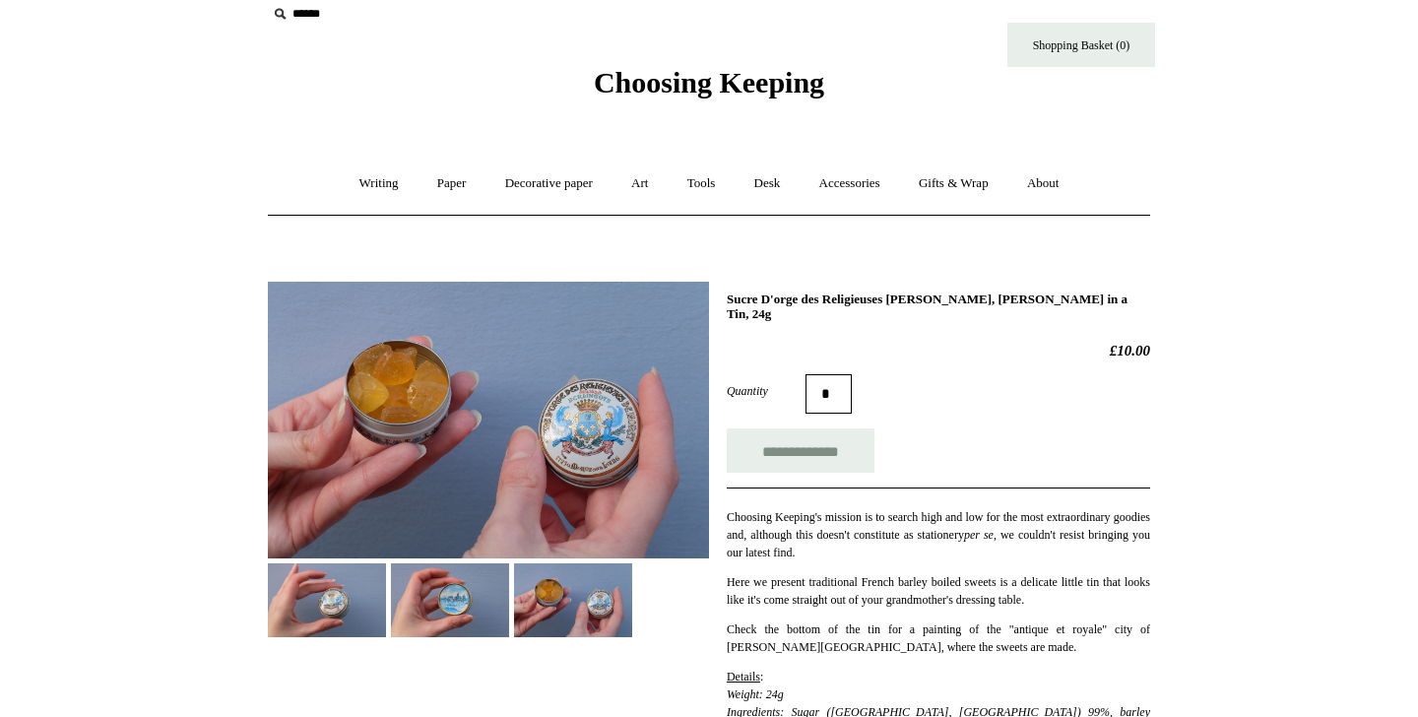
scroll to position [0, 0]
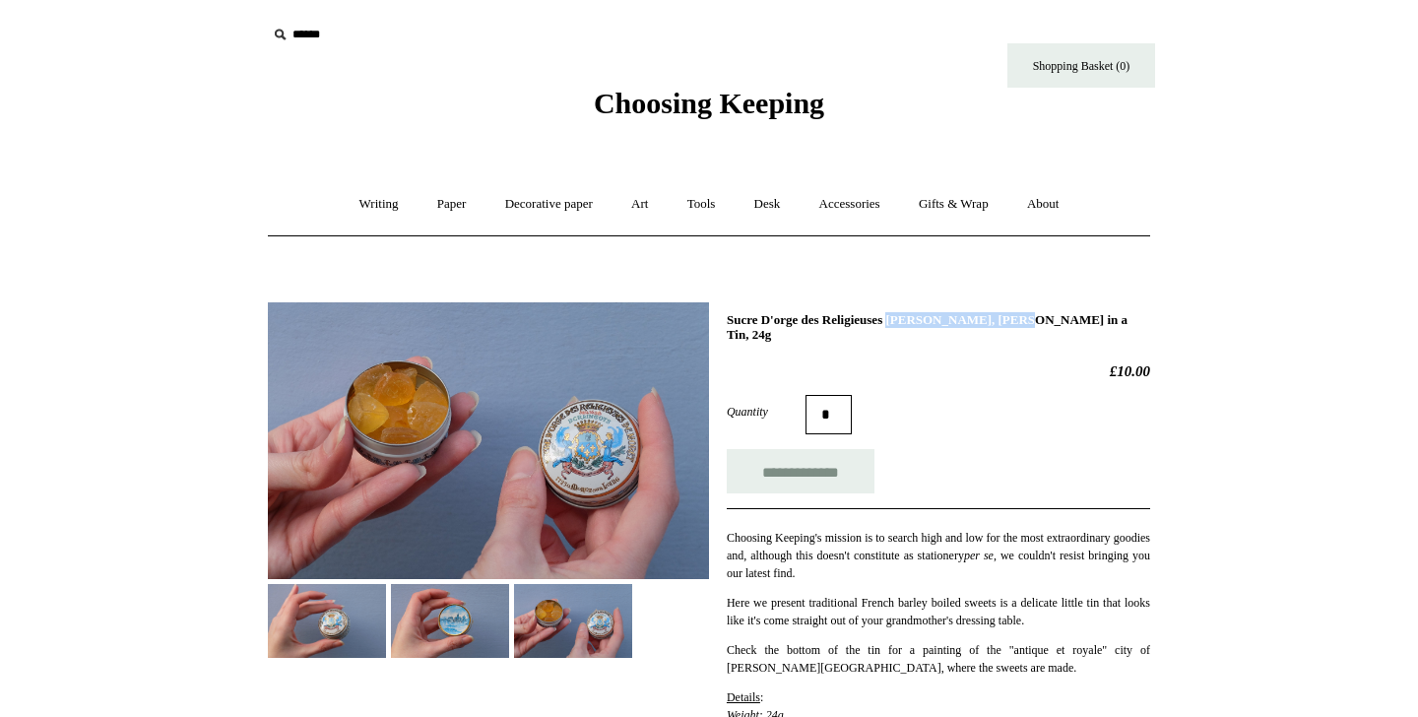
drag, startPoint x: 842, startPoint y: 316, endPoint x: 978, endPoint y: 319, distance: 136.0
click at [978, 319] on h1 "Sucre D'orge des Religieuses [PERSON_NAME], [PERSON_NAME] in a Tin, 24g" at bounding box center [939, 327] width 424 height 31
